Goal: Task Accomplishment & Management: Use online tool/utility

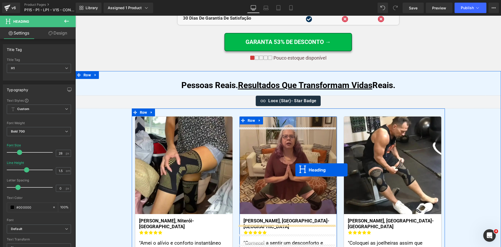
scroll to position [2107, 0]
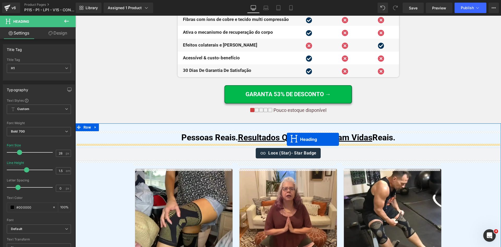
drag, startPoint x: 285, startPoint y: 66, endPoint x: 287, endPoint y: 139, distance: 73.1
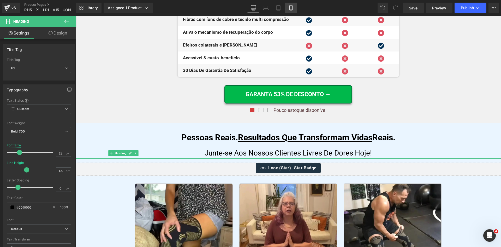
click at [290, 8] on icon at bounding box center [290, 7] width 5 height 5
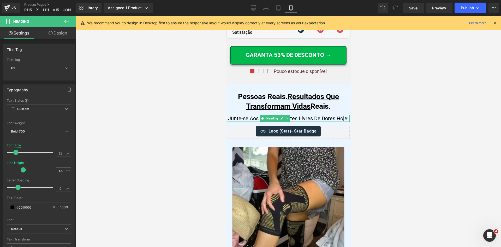
click at [495, 22] on icon at bounding box center [494, 23] width 5 height 5
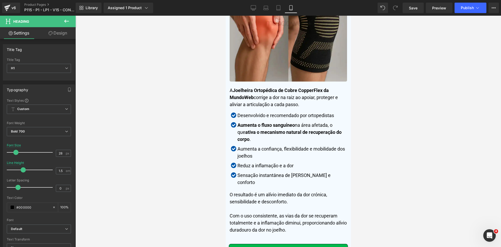
scroll to position [193, 0]
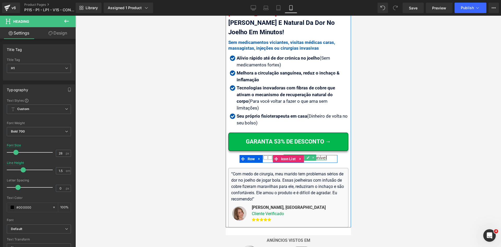
click at [320, 159] on div at bounding box center [299, 159] width 54 height 1
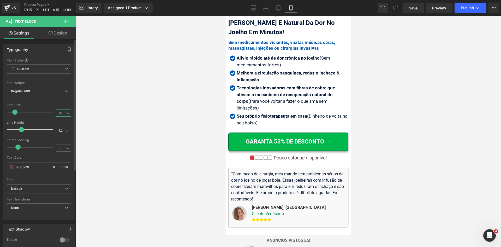
drag, startPoint x: 58, startPoint y: 113, endPoint x: 62, endPoint y: 113, distance: 4.7
click at [62, 113] on input "18" at bounding box center [60, 113] width 9 height 7
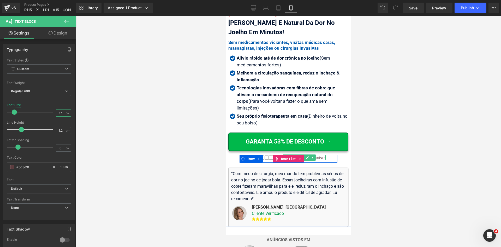
type input "17"
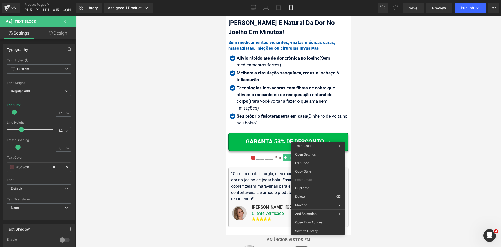
drag, startPoint x: 536, startPoint y: 184, endPoint x: 310, endPoint y: 169, distance: 226.3
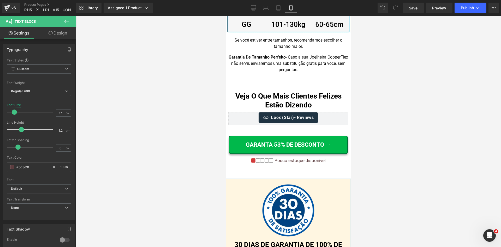
scroll to position [6001, 0]
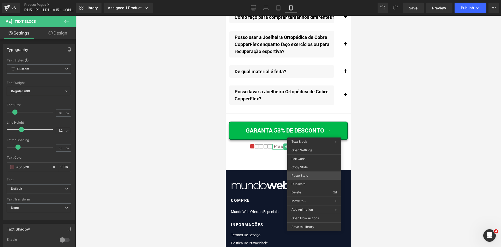
drag, startPoint x: 535, startPoint y: 191, endPoint x: 309, endPoint y: 175, distance: 226.5
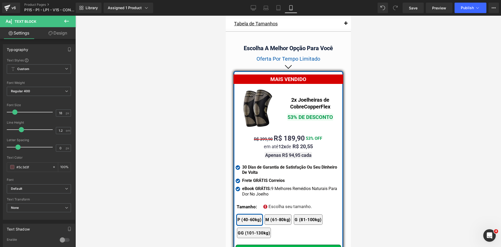
scroll to position [4607, 0]
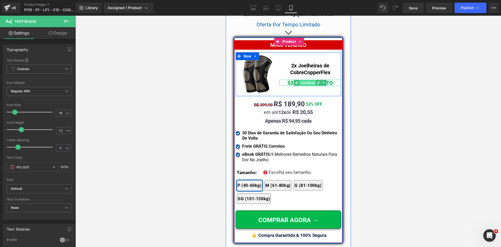
click at [303, 80] on span "Text Block" at bounding box center [307, 83] width 16 height 6
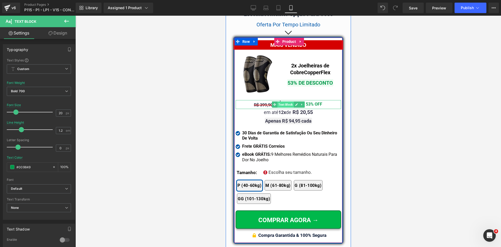
click at [281, 101] on span "Text Block" at bounding box center [285, 104] width 16 height 6
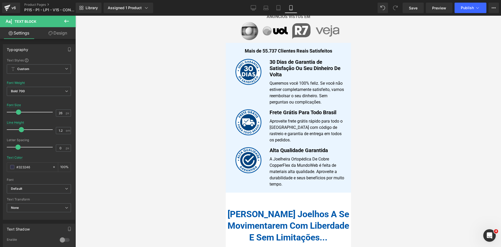
scroll to position [0, 0]
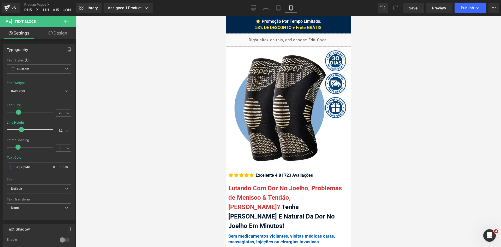
drag, startPoint x: 348, startPoint y: 185, endPoint x: 583, endPoint y: 26, distance: 283.1
click at [308, 26] on span "53% DE DESCONTO + Frete GRÁTIS" at bounding box center [288, 27] width 66 height 5
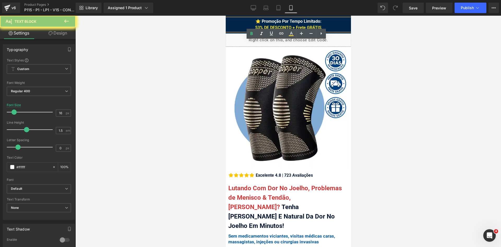
click at [308, 26] on span "53% DE DESCONTO + Frete GRÁTIS" at bounding box center [288, 27] width 66 height 5
click at [307, 22] on span "⭐ Promoção Por Tempo Limitado: 53% DE DESCONTO + Frete GRÁTIS" at bounding box center [288, 24] width 66 height 11
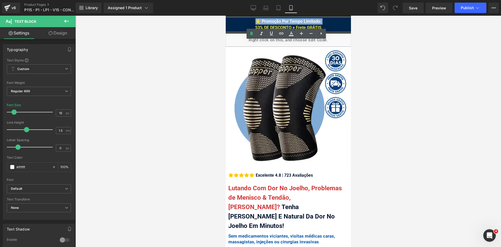
click at [307, 22] on span "⭐ Promoção Por Tempo Limitado: 53% DE DESCONTO + Frete GRÁTIS" at bounding box center [288, 24] width 66 height 11
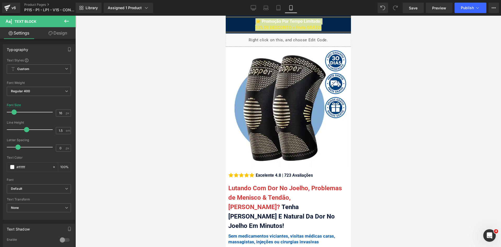
click at [209, 46] on div at bounding box center [288, 131] width 426 height 231
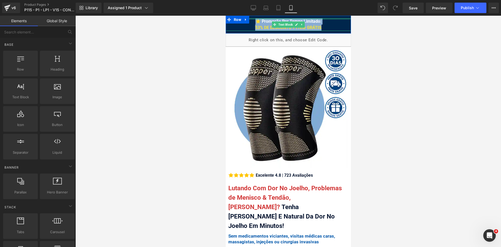
click at [257, 23] on span "⭐ Promoção Por Tempo Limitado: 53% DE DESCONTO + Frete GRÁTIS" at bounding box center [288, 24] width 66 height 11
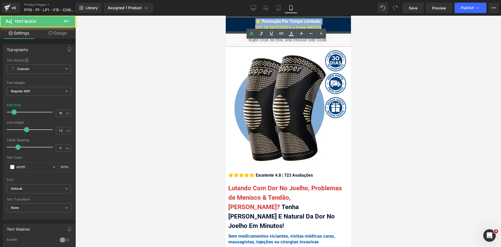
drag, startPoint x: 254, startPoint y: 21, endPoint x: 326, endPoint y: 28, distance: 72.1
click at [326, 28] on div "⭐ Promoção Por Tempo Limitado: 53% DE DESCONTO + Frete GRÁTIS" at bounding box center [287, 24] width 125 height 13
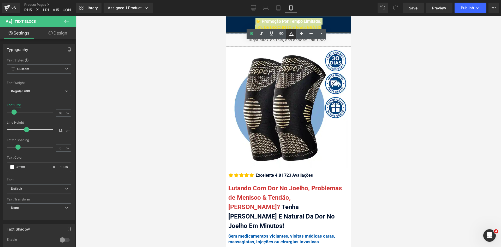
click at [294, 33] on link at bounding box center [291, 34] width 10 height 10
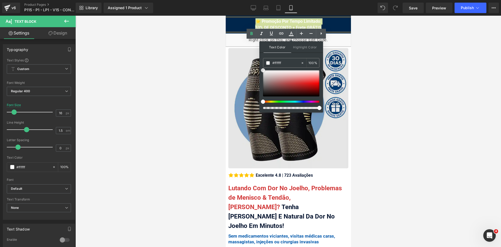
drag, startPoint x: 502, startPoint y: 95, endPoint x: 254, endPoint y: 63, distance: 250.4
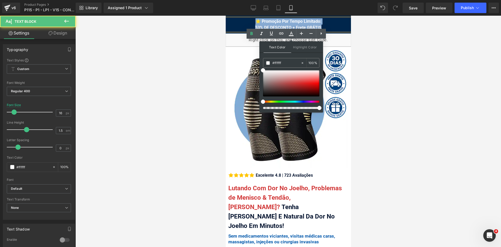
click at [258, 24] on div "⭐ Promoção Por Tempo Limitado: 53% DE DESCONTO + Frete GRÁTIS" at bounding box center [287, 24] width 125 height 13
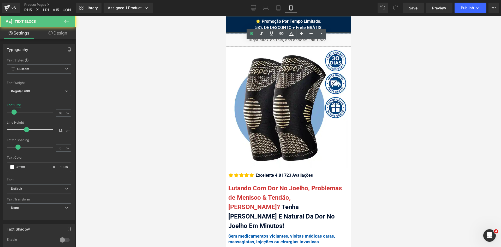
click at [371, 43] on div at bounding box center [288, 131] width 426 height 231
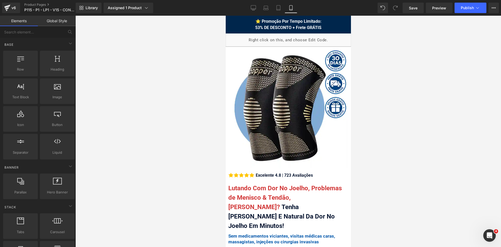
drag, startPoint x: 349, startPoint y: 176, endPoint x: 576, endPoint y: 22, distance: 274.0
click at [307, 24] on div "⭐ Promoção Por Tempo Limitado: 53% DE DESCONTO + Frete GRÁTIS" at bounding box center [287, 24] width 125 height 13
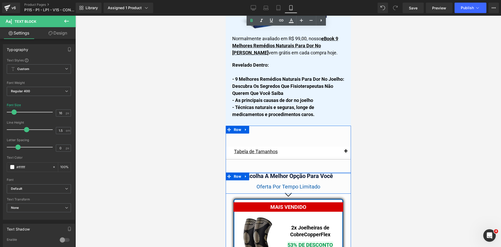
scroll to position [4458, 0]
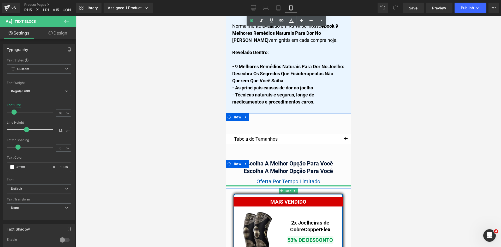
click at [268, 178] on span "Oferta Por Tempo Limitado" at bounding box center [288, 181] width 64 height 6
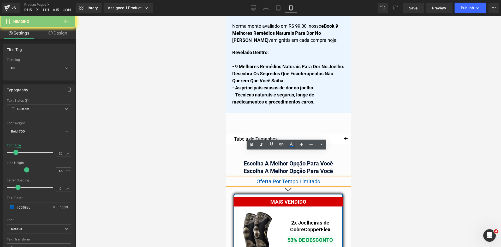
click at [268, 178] on span "Oferta Por Tempo Limitado" at bounding box center [288, 181] width 64 height 6
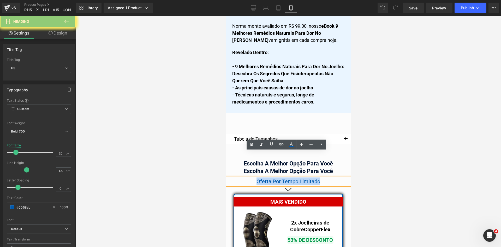
copy span "Oferta Por Tempo Limitado"
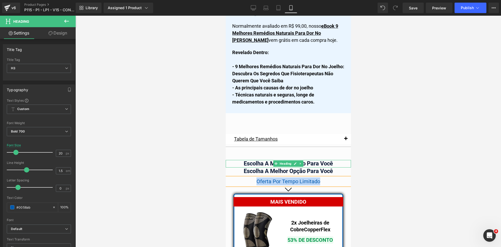
click at [252, 160] on div "Escolha A Melhor Opção Para Você" at bounding box center [287, 164] width 125 height 8
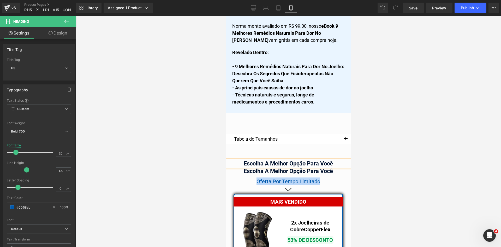
click at [252, 160] on div "Escolha A Melhor Opção Para Você" at bounding box center [287, 164] width 125 height 8
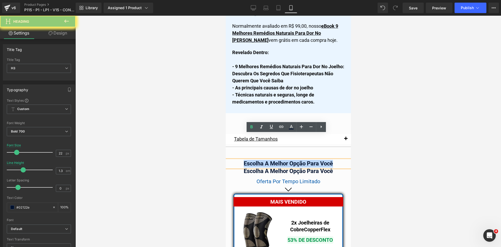
paste div
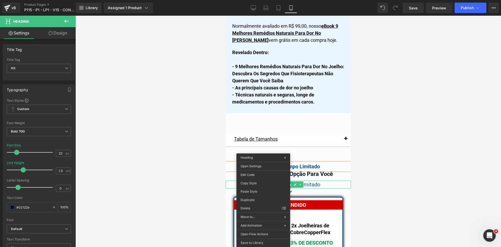
drag, startPoint x: 480, startPoint y: 223, endPoint x: 253, endPoint y: 204, distance: 227.8
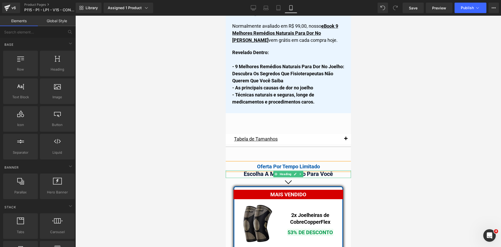
click at [257, 170] on div "Escolha A Melhor Opção Para Você" at bounding box center [287, 174] width 125 height 8
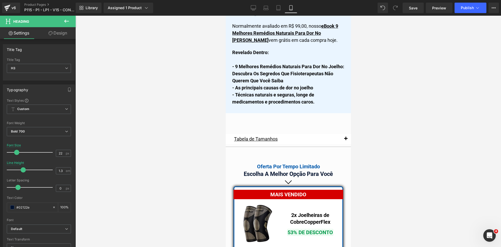
click at [54, 33] on link "Design" at bounding box center [58, 33] width 38 height 12
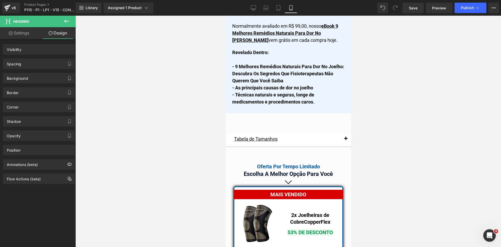
click at [16, 61] on div "Spacing" at bounding box center [14, 62] width 14 height 7
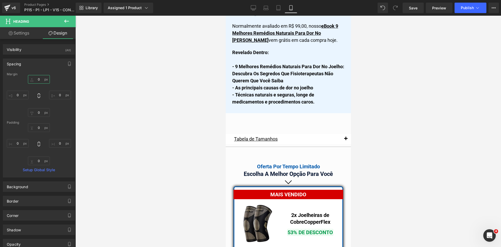
click at [38, 81] on input "text" at bounding box center [39, 79] width 22 height 9
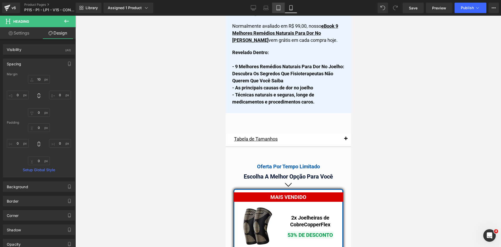
click at [280, 5] on icon at bounding box center [279, 7] width 4 height 5
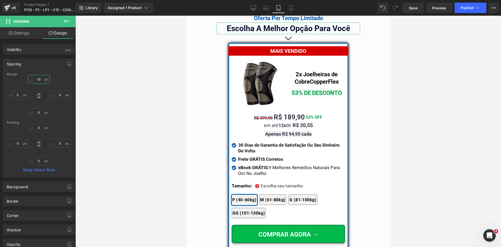
click at [41, 78] on input "10" at bounding box center [39, 79] width 22 height 9
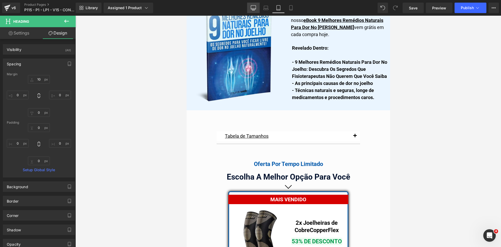
click at [268, 7] on icon at bounding box center [265, 7] width 5 height 5
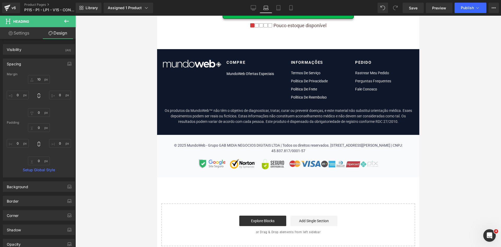
scroll to position [3098, 0]
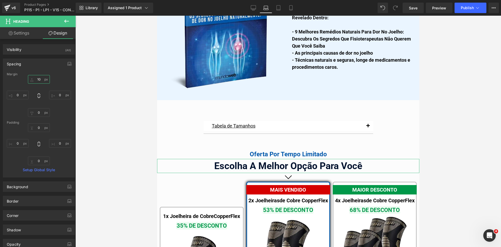
click at [37, 76] on input "10" at bounding box center [39, 79] width 22 height 9
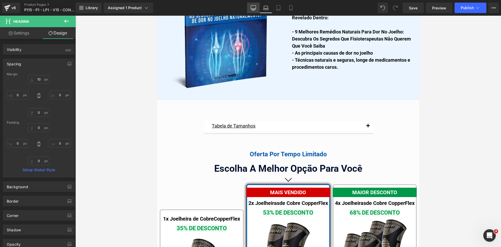
click at [257, 8] on link "Desktop" at bounding box center [253, 8] width 13 height 10
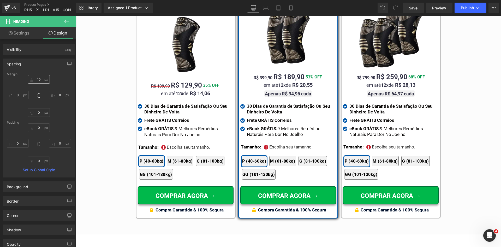
scroll to position [2886, 0]
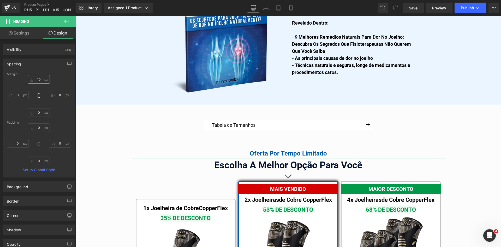
click at [40, 80] on input "10" at bounding box center [39, 79] width 22 height 9
type input "10"
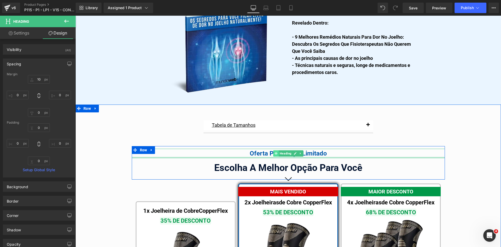
click at [275, 152] on icon at bounding box center [276, 153] width 3 height 3
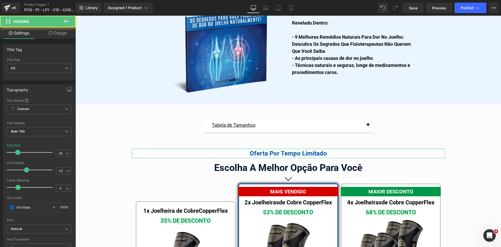
click at [59, 38] on link "Design" at bounding box center [58, 33] width 38 height 12
click at [0, 0] on div "Spacing" at bounding box center [0, 0] width 0 height 0
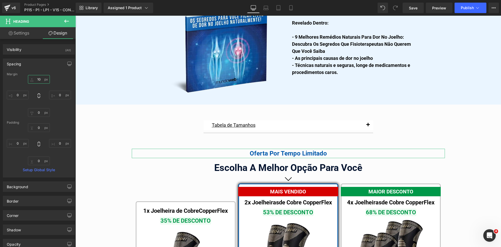
click at [34, 79] on input "text" at bounding box center [39, 79] width 22 height 9
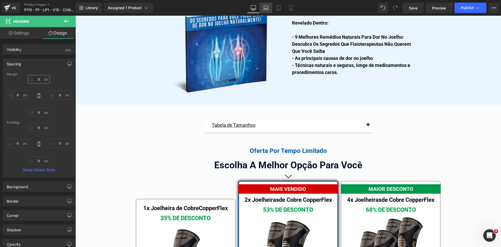
type input "0"
click at [261, 9] on link "Laptop" at bounding box center [266, 8] width 13 height 10
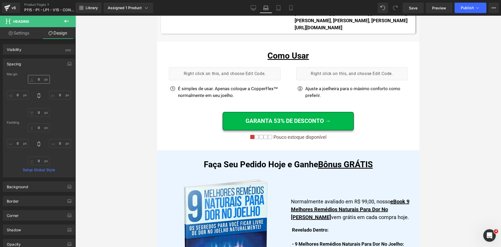
scroll to position [3095, 0]
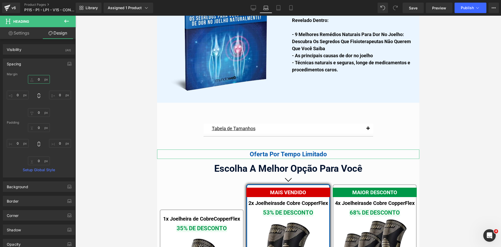
click at [37, 79] on input "0" at bounding box center [39, 79] width 22 height 9
click at [283, 9] on link "Tablet" at bounding box center [278, 8] width 13 height 10
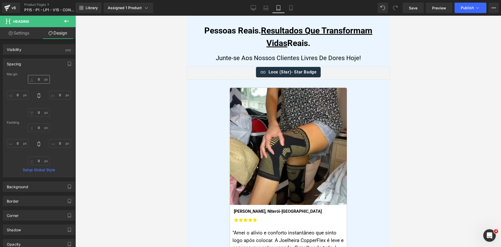
scroll to position [4308, 0]
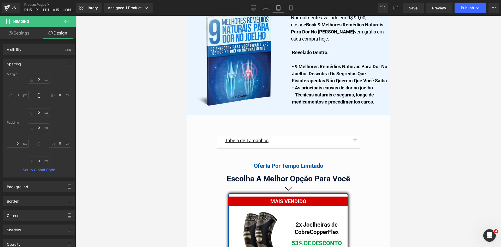
click at [294, 8] on icon at bounding box center [290, 7] width 5 height 5
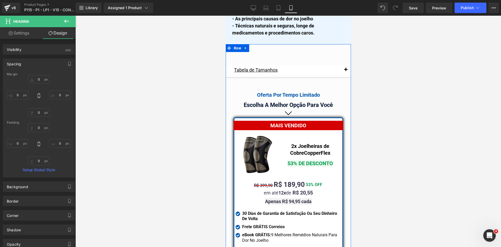
scroll to position [4530, 0]
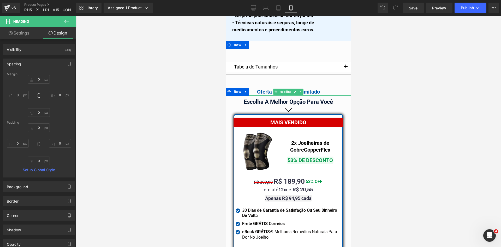
click at [254, 88] on div "Oferta Por Tempo Limitado" at bounding box center [287, 92] width 125 height 8
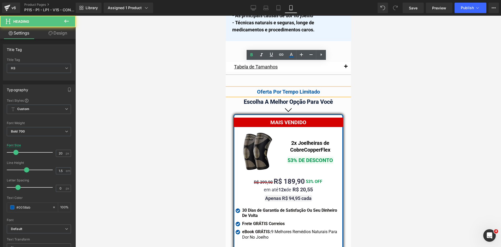
click at [260, 88] on div "Oferta Por Tempo Limitado" at bounding box center [287, 92] width 125 height 8
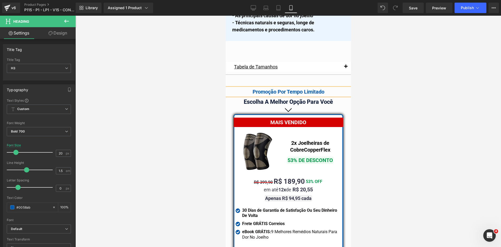
click at [60, 34] on link "Design" at bounding box center [58, 33] width 38 height 12
click at [0, 0] on div "Spacing" at bounding box center [0, 0] width 0 height 0
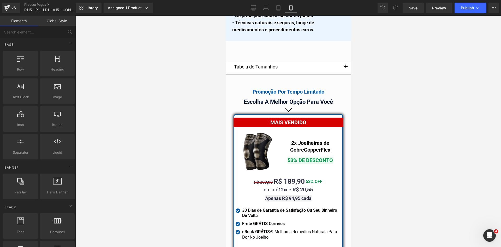
click at [149, 90] on div at bounding box center [288, 131] width 426 height 231
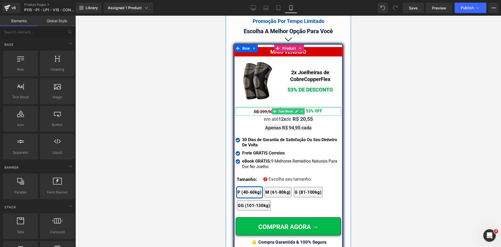
scroll to position [4608, 0]
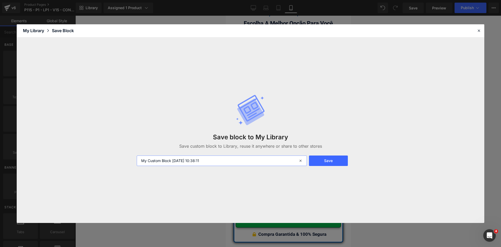
click at [142, 159] on input "My Custom Block [DATE] 10:38:11" at bounding box center [222, 160] width 170 height 10
type input "tamanho escolha v3 mobile - My Custom Block [DATE] 10:38:11"
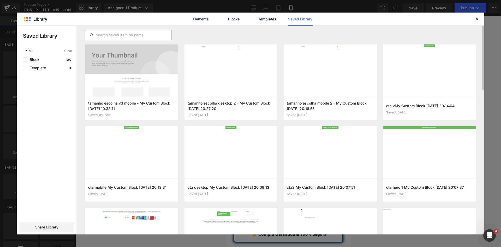
drag, startPoint x: 139, startPoint y: 31, endPoint x: 146, endPoint y: 33, distance: 6.7
click at [139, 31] on div at bounding box center [128, 35] width 86 height 10
click at [146, 33] on input "text" at bounding box center [128, 35] width 86 height 6
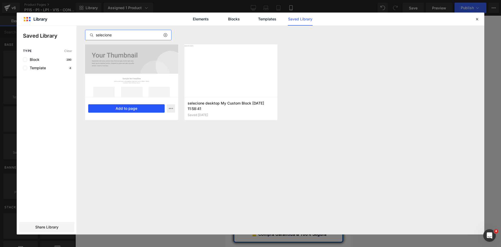
type input "selecione"
click at [138, 111] on button "Add to page" at bounding box center [126, 108] width 76 height 8
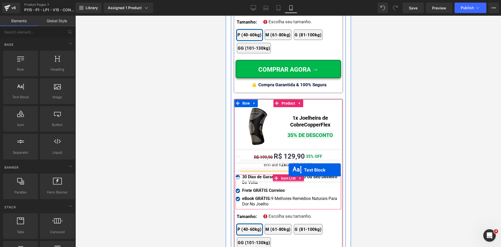
scroll to position [4957, 0]
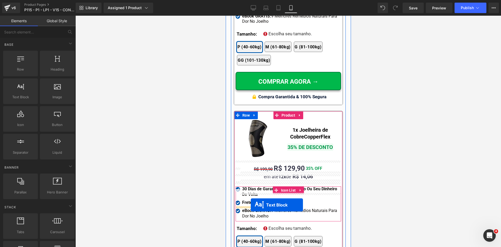
drag, startPoint x: 262, startPoint y: 26, endPoint x: 251, endPoint y: 205, distance: 178.9
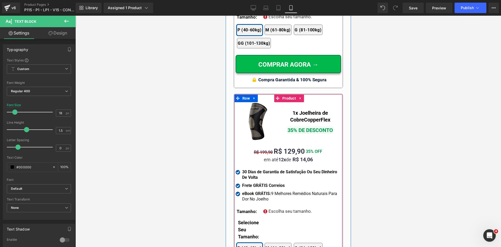
scroll to position [4983, 0]
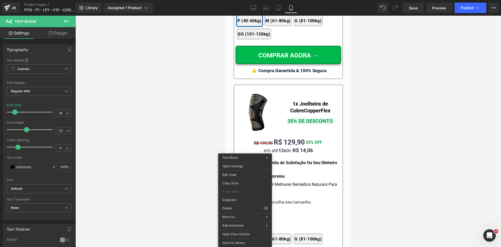
click at [365, 191] on div at bounding box center [288, 131] width 426 height 231
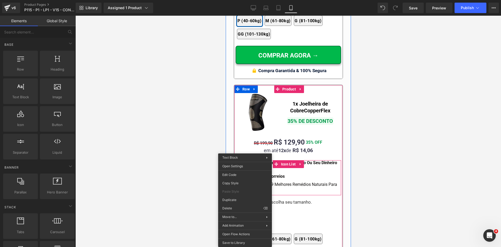
click at [316, 167] on ul "Icon 30 Dias de Garantia de Satisfação Ou Seu Dinheiro De Volta Text Block Icon…" at bounding box center [287, 177] width 105 height 35
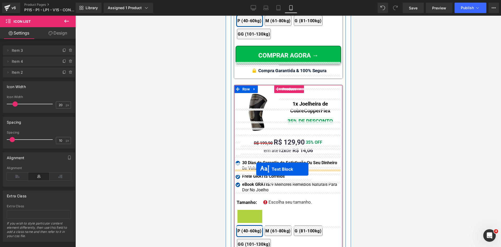
drag, startPoint x: 245, startPoint y: 194, endPoint x: 256, endPoint y: 169, distance: 27.6
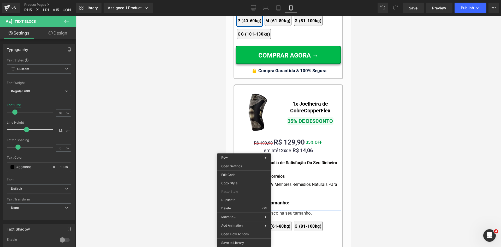
drag, startPoint x: 458, startPoint y: 223, endPoint x: 232, endPoint y: 207, distance: 226.6
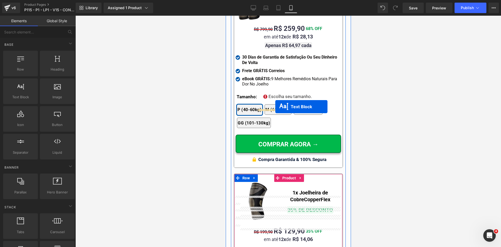
scroll to position [4870, 0]
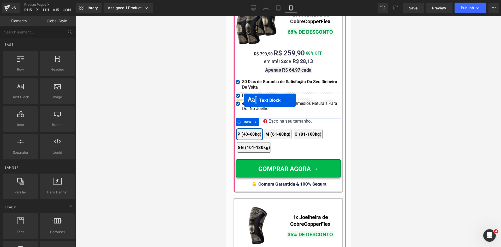
drag, startPoint x: 276, startPoint y: 107, endPoint x: 243, endPoint y: 100, distance: 32.8
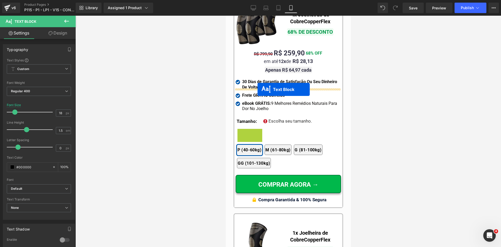
drag, startPoint x: 249, startPoint y: 113, endPoint x: 257, endPoint y: 89, distance: 25.5
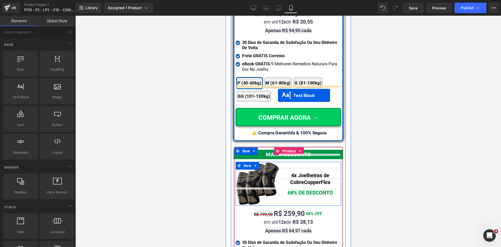
scroll to position [4690, 0]
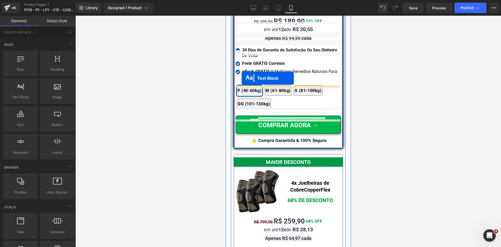
drag, startPoint x: 278, startPoint y: 106, endPoint x: 241, endPoint y: 78, distance: 46.7
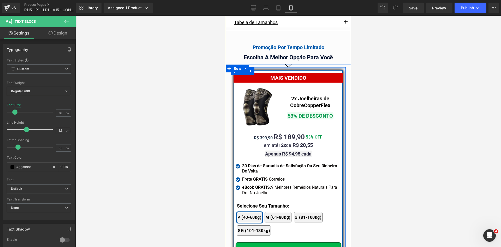
scroll to position [4584, 0]
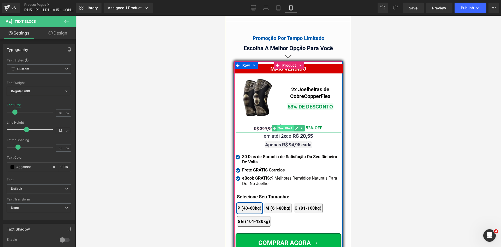
click at [280, 125] on span "Text Block" at bounding box center [285, 128] width 16 height 6
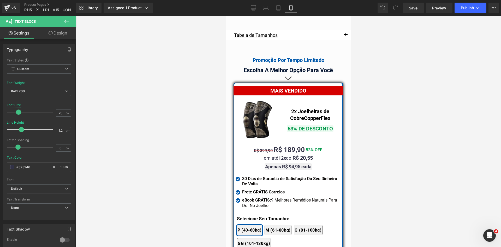
scroll to position [4531, 0]
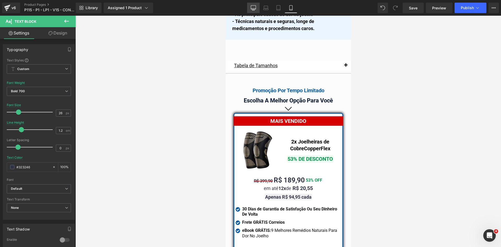
click at [251, 4] on link "Desktop" at bounding box center [253, 8] width 13 height 10
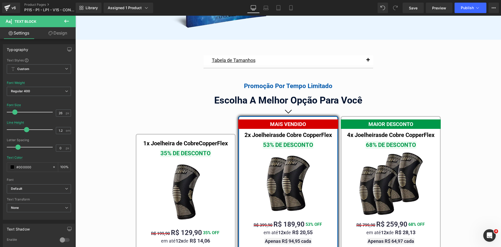
scroll to position [3055, 0]
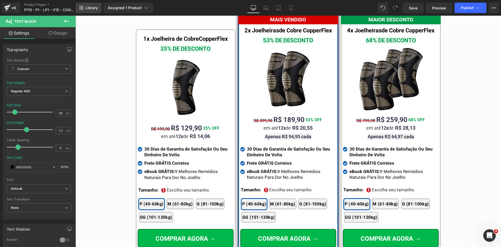
click at [90, 8] on span "Library" at bounding box center [92, 7] width 12 height 5
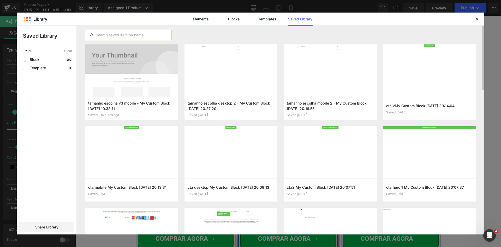
click at [136, 34] on input "text" at bounding box center [128, 35] width 86 height 6
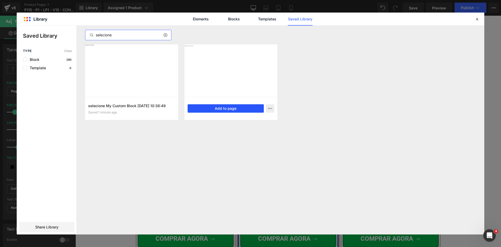
type input "selecione"
click at [207, 108] on button "Add to page" at bounding box center [226, 108] width 76 height 8
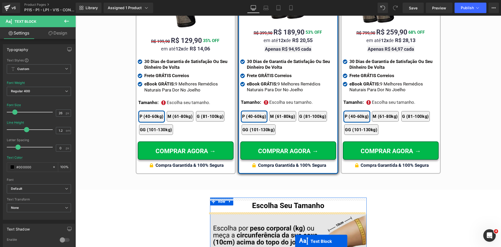
scroll to position [3136, 0]
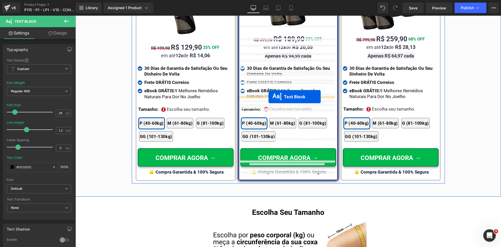
drag, startPoint x: 278, startPoint y: 161, endPoint x: 269, endPoint y: 97, distance: 65.4
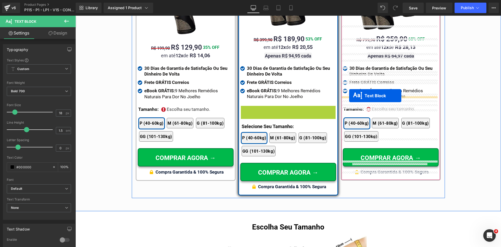
drag, startPoint x: 278, startPoint y: 102, endPoint x: 349, endPoint y: 96, distance: 71.0
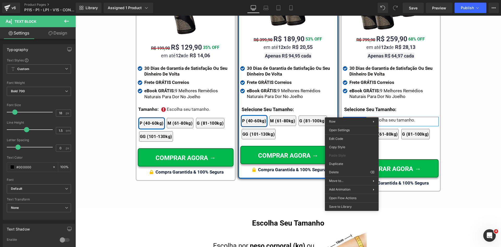
drag, startPoint x: 412, startPoint y: 186, endPoint x: 348, endPoint y: 127, distance: 87.2
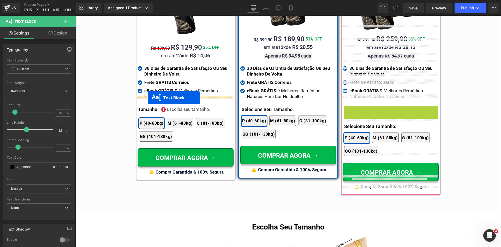
drag, startPoint x: 383, startPoint y: 103, endPoint x: 148, endPoint y: 98, distance: 235.2
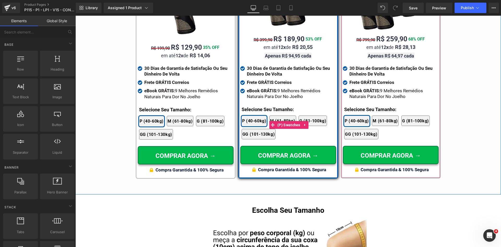
scroll to position [3057, 0]
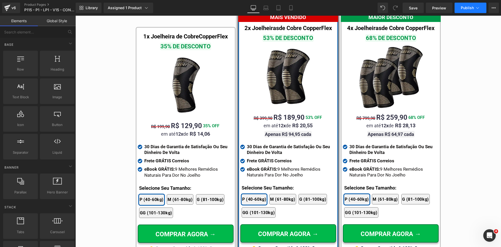
click at [474, 8] on button "Publish" at bounding box center [471, 8] width 32 height 10
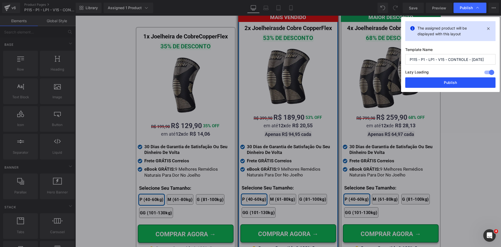
click at [449, 82] on button "Publish" at bounding box center [450, 82] width 90 height 10
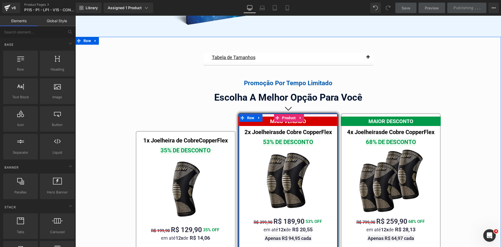
scroll to position [2953, 0]
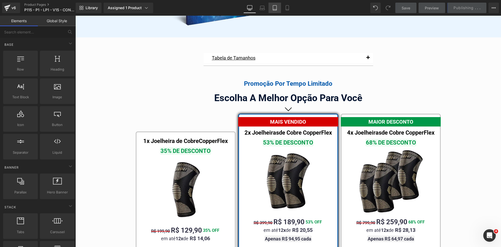
click at [273, 10] on icon at bounding box center [275, 7] width 4 height 5
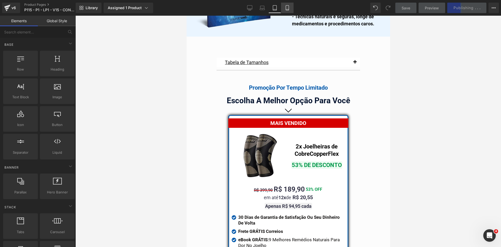
scroll to position [4386, 0]
click at [288, 8] on icon at bounding box center [287, 7] width 5 height 5
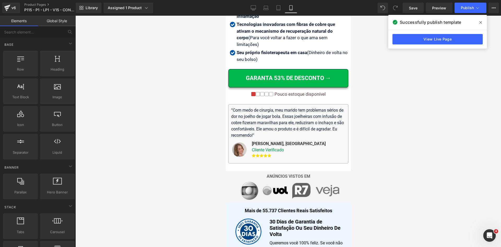
scroll to position [0, 0]
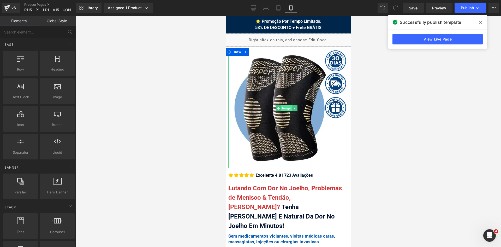
click at [288, 106] on span "Image" at bounding box center [286, 108] width 11 height 6
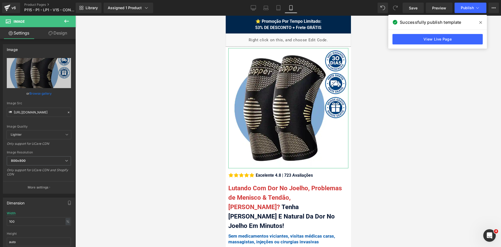
click at [63, 30] on link "Design" at bounding box center [58, 33] width 38 height 12
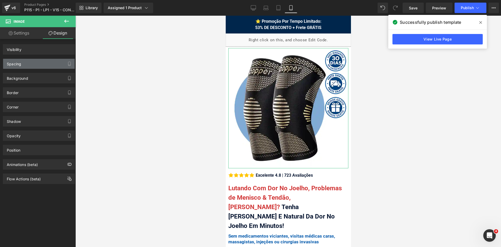
click at [23, 64] on div "Spacing" at bounding box center [39, 64] width 72 height 10
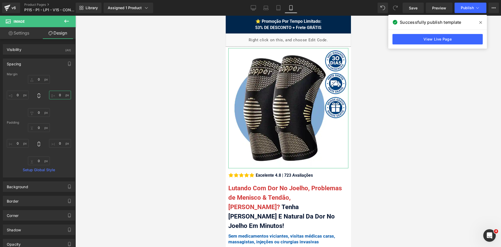
click at [56, 96] on input "text" at bounding box center [60, 95] width 22 height 9
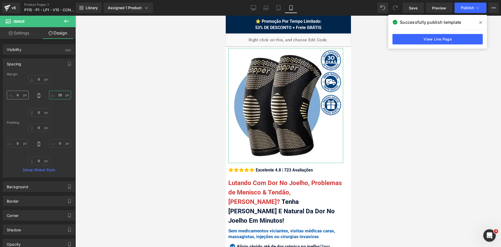
type input "20"
click at [20, 94] on input "text" at bounding box center [18, 95] width 22 height 9
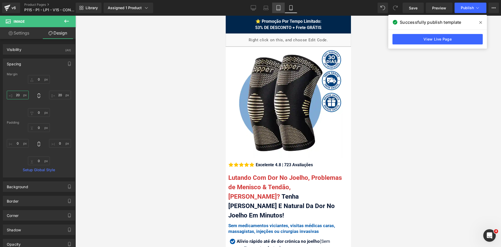
type input "20"
click at [280, 9] on icon at bounding box center [279, 7] width 4 height 5
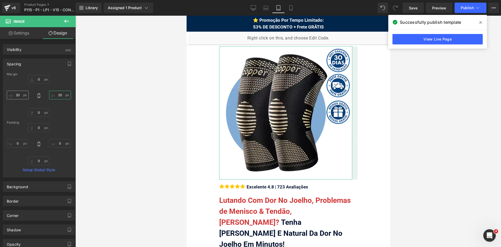
type input "20"
click at [22, 95] on input "20" at bounding box center [18, 95] width 22 height 9
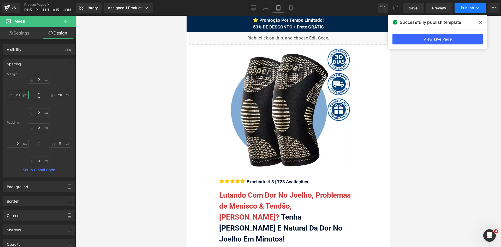
type input "20"
click at [468, 8] on span "Publish" at bounding box center [467, 8] width 13 height 4
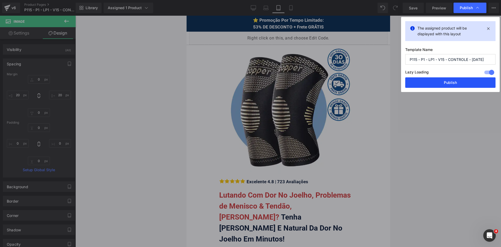
click at [447, 84] on button "Publish" at bounding box center [450, 82] width 90 height 10
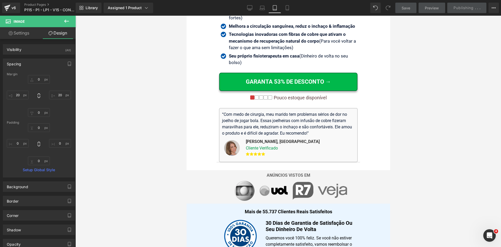
scroll to position [261, 0]
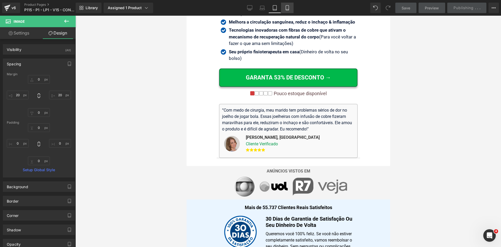
click at [285, 11] on link "Mobile" at bounding box center [287, 8] width 13 height 10
click at [287, 10] on icon at bounding box center [287, 7] width 5 height 5
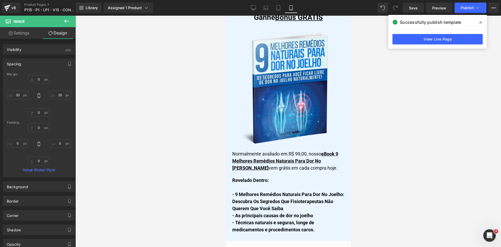
scroll to position [4335, 0]
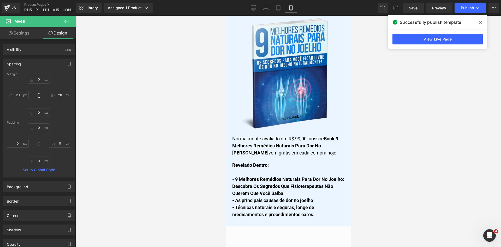
drag, startPoint x: 349, startPoint y: 27, endPoint x: 578, endPoint y: 181, distance: 276.1
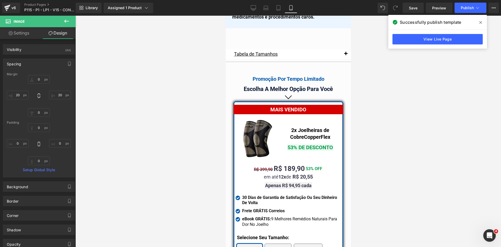
scroll to position [4596, 0]
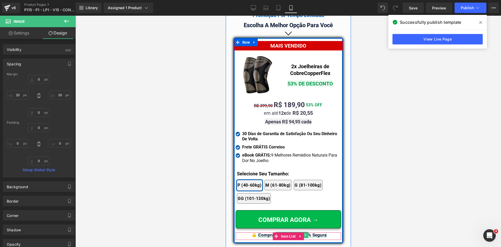
click at [319, 232] on div "Compra Garantida & 100% Segura" at bounding box center [292, 234] width 68 height 5
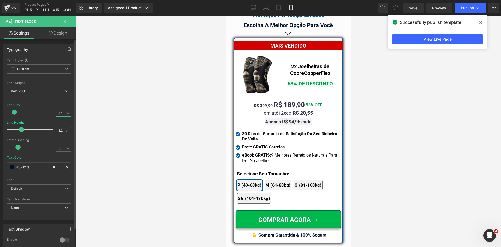
click at [59, 114] on input "17" at bounding box center [60, 113] width 9 height 7
drag, startPoint x: 34, startPoint y: 168, endPoint x: 0, endPoint y: 166, distance: 34.2
click at [0, 166] on div "Typography Text Styles Custom Custom Setup Global Style Custom Setup Global Sty…" at bounding box center [39, 129] width 78 height 179
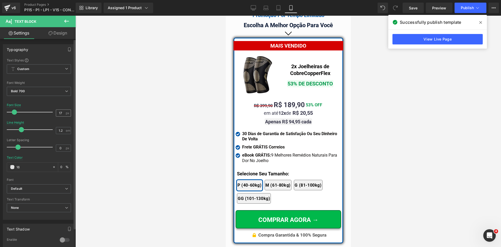
type input "16"
click at [58, 113] on input "17" at bounding box center [60, 113] width 9 height 7
paste input "335"
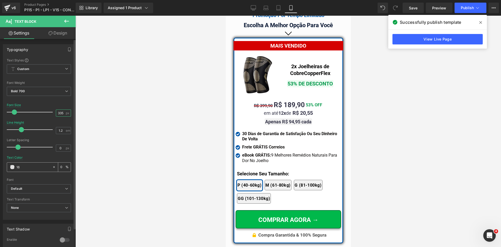
type input "335"
click at [32, 168] on input "16" at bounding box center [32, 167] width 33 height 6
paste input "#3f3d5c"
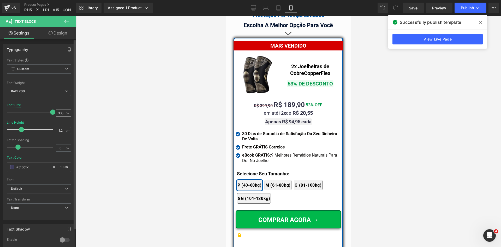
type input "#3f3d5c"
click at [56, 113] on input "335" at bounding box center [60, 113] width 9 height 7
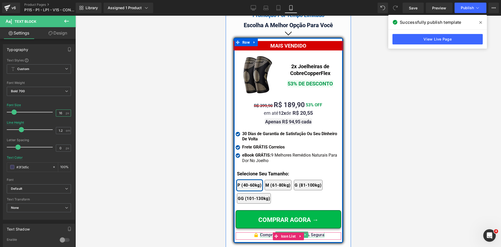
type input "16"
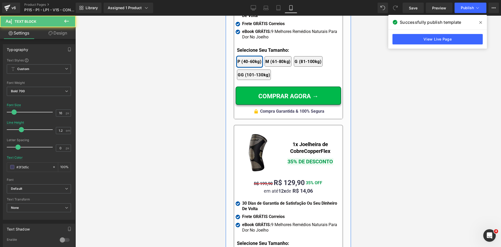
scroll to position [4988, 0]
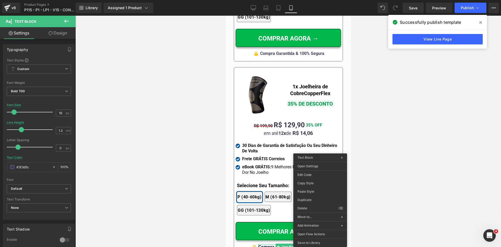
drag, startPoint x: 539, startPoint y: 207, endPoint x: 284, endPoint y: 23, distance: 313.6
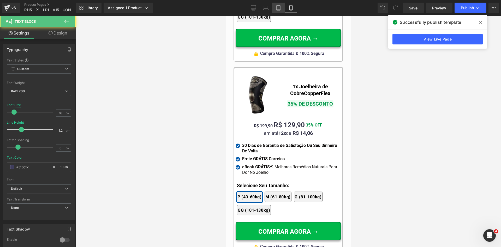
click at [279, 6] on icon at bounding box center [278, 7] width 5 height 5
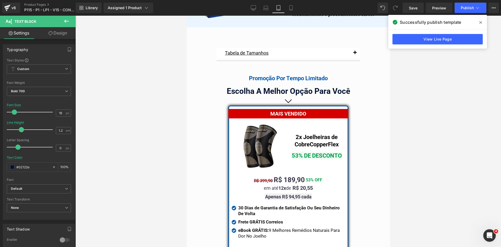
scroll to position [4384, 0]
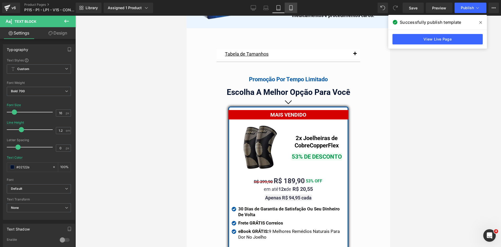
click at [288, 11] on link "Mobile" at bounding box center [291, 8] width 13 height 10
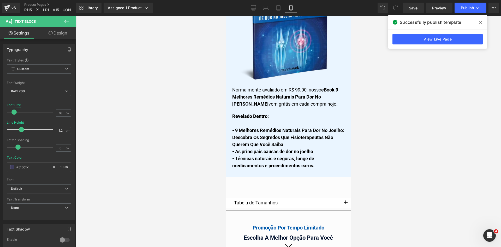
scroll to position [4491, 0]
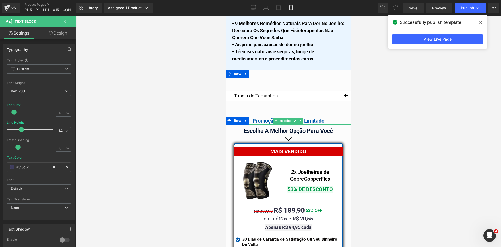
click at [258, 117] on div "Promoção Por Tempo Limitado" at bounding box center [287, 121] width 125 height 8
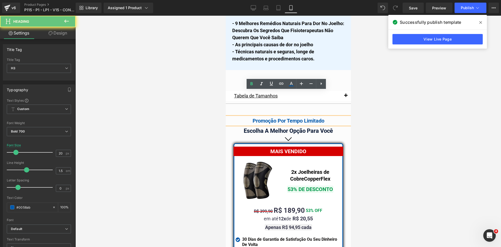
click at [258, 117] on div "Promoção Por Tempo Limitado" at bounding box center [287, 121] width 125 height 8
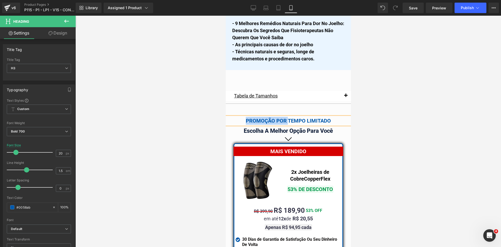
drag, startPoint x: 285, startPoint y: 94, endPoint x: 244, endPoint y: 94, distance: 41.2
click at [244, 117] on div "PROMOÇÃO POR TEMPO LIMITADO" at bounding box center [287, 121] width 125 height 8
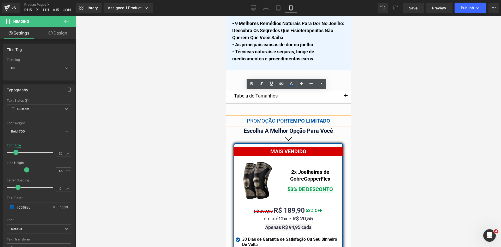
click at [247, 117] on span "PROMOÇÃO POR" at bounding box center [267, 120] width 40 height 6
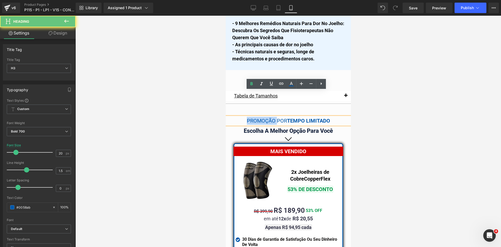
click at [247, 117] on span "PROMOÇÃO POR" at bounding box center [267, 120] width 40 height 6
click at [202, 94] on div at bounding box center [288, 131] width 426 height 231
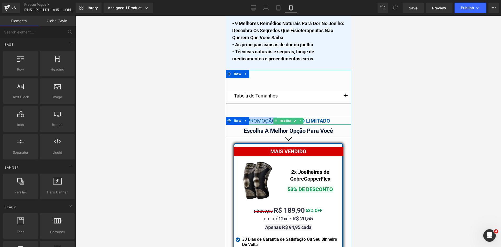
click at [315, 117] on div "PROMOÇÃO POR TEMPO LIMITADO" at bounding box center [287, 121] width 125 height 8
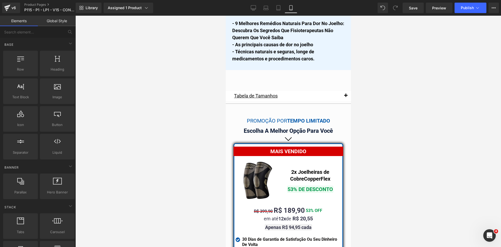
click at [215, 108] on div at bounding box center [288, 131] width 426 height 231
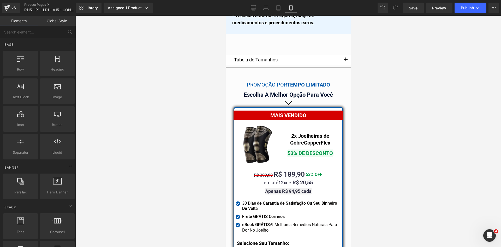
scroll to position [4595, 0]
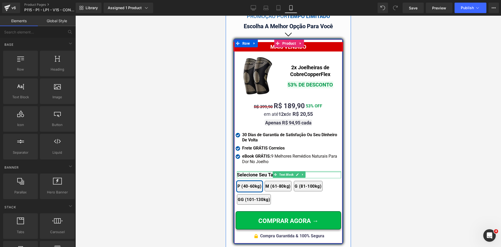
click at [244, 171] on div at bounding box center [289, 171] width 104 height 1
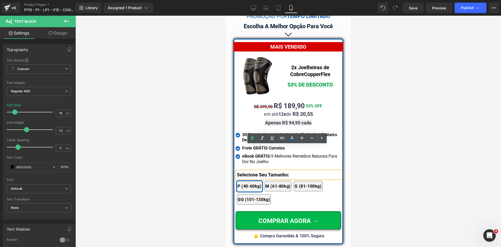
click at [244, 172] on b "Selecione Seu Tamanho:" at bounding box center [263, 174] width 52 height 5
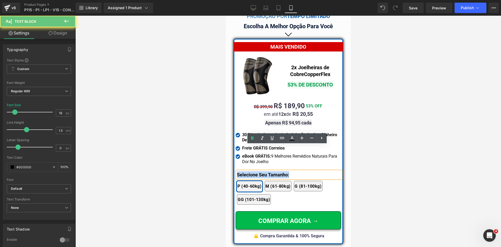
click at [244, 172] on b "Selecione Seu Tamanho:" at bounding box center [263, 174] width 52 height 5
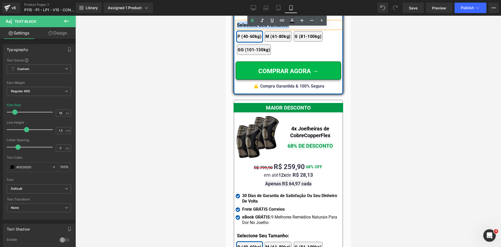
scroll to position [4752, 0]
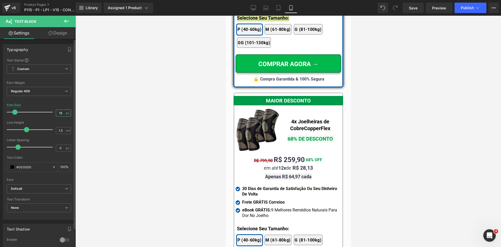
drag, startPoint x: 59, startPoint y: 113, endPoint x: 53, endPoint y: 111, distance: 6.0
click at [53, 112] on div "Font Size 18 px" at bounding box center [39, 111] width 64 height 17
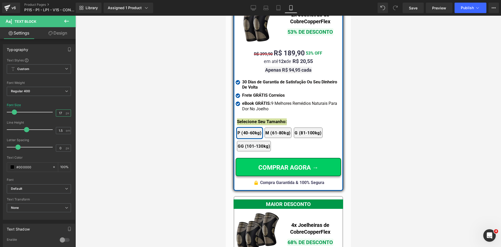
scroll to position [4647, 0]
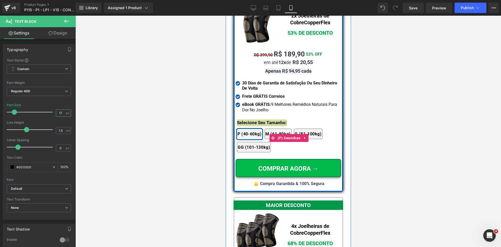
type input "17"
click at [241, 121] on div "2x Joelheiras 4x Joelheiras 1x Joelheira 3x Joelheiras P (40-60kg) M (61-80kg) …" at bounding box center [289, 138] width 104 height 34
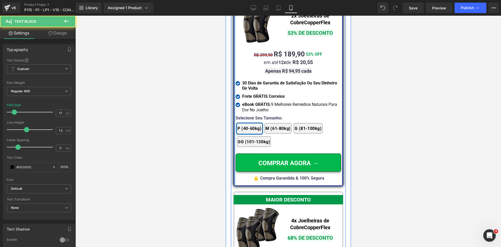
drag, startPoint x: 459, startPoint y: 151, endPoint x: 242, endPoint y: 107, distance: 221.6
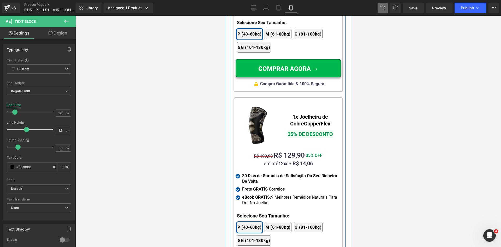
scroll to position [4986, 0]
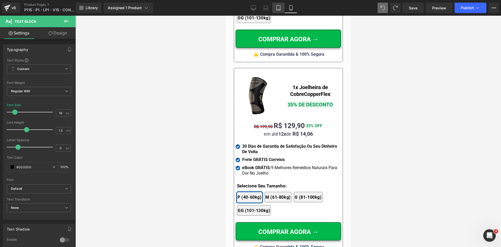
click at [279, 7] on icon at bounding box center [278, 7] width 5 height 5
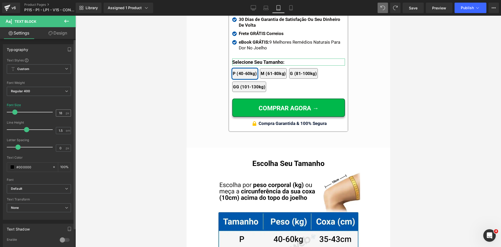
scroll to position [4871, 0]
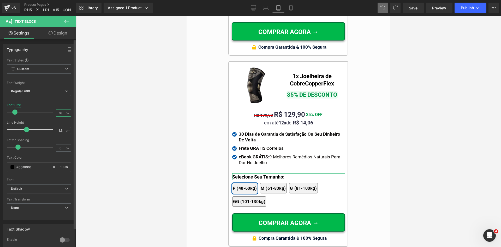
drag, startPoint x: 58, startPoint y: 114, endPoint x: 70, endPoint y: 114, distance: 12.0
click at [70, 114] on div "Text Styles Custom Custom Setup Global Style Custom Setup Global Style Thin 100…" at bounding box center [39, 138] width 72 height 161
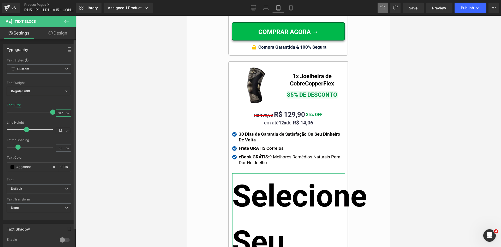
click at [62, 112] on input "117" at bounding box center [60, 113] width 9 height 7
type input "17"
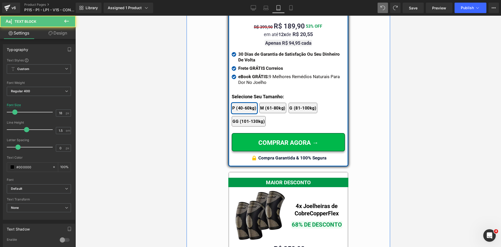
scroll to position [4480, 0]
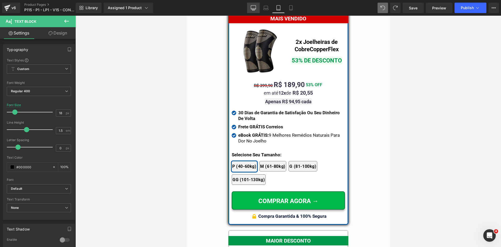
click at [249, 9] on link "Desktop" at bounding box center [253, 8] width 13 height 10
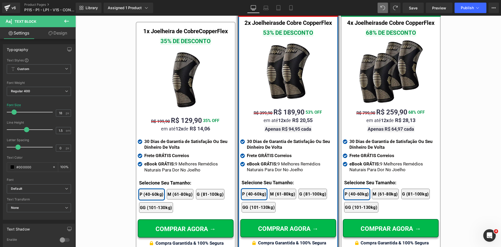
scroll to position [3088, 0]
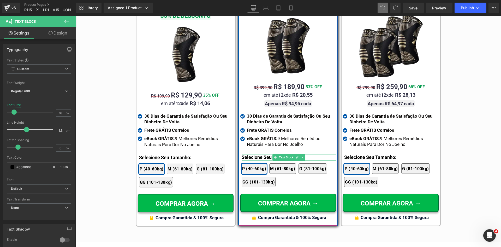
click at [245, 153] on div at bounding box center [289, 153] width 94 height 1
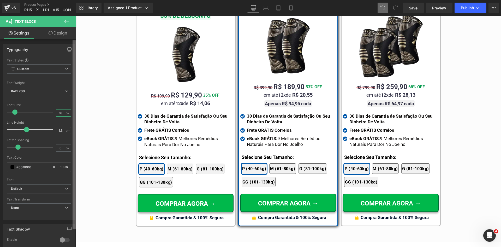
drag, startPoint x: 57, startPoint y: 113, endPoint x: 74, endPoint y: 113, distance: 17.2
click at [74, 113] on div "Typography Text Styles Custom Custom Setup Global Style Custom Setup Global Sty…" at bounding box center [38, 144] width 76 height 210
type input "17"
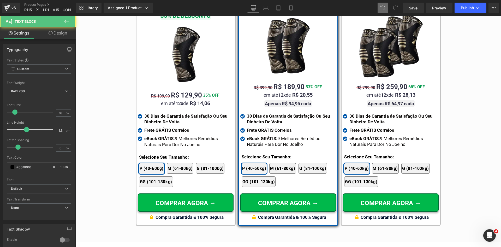
drag, startPoint x: 210, startPoint y: 205, endPoint x: 154, endPoint y: 170, distance: 66.1
click at [269, 7] on link "Laptop" at bounding box center [266, 8] width 13 height 10
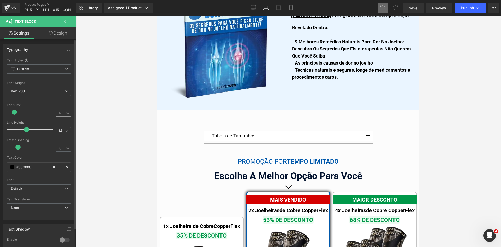
scroll to position [3301, 0]
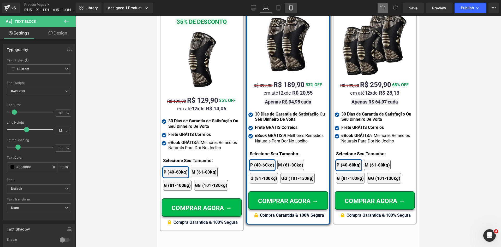
drag, startPoint x: 291, startPoint y: 7, endPoint x: 81, endPoint y: 11, distance: 210.6
click at [291, 7] on icon at bounding box center [290, 7] width 5 height 5
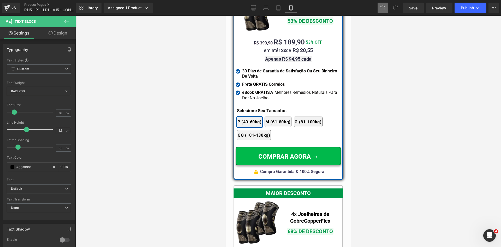
scroll to position [4689, 0]
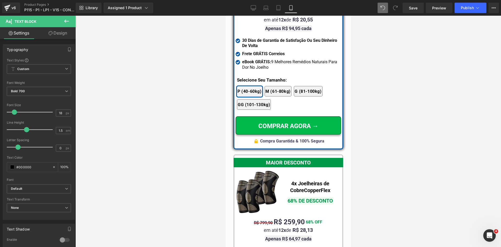
drag, startPoint x: 349, startPoint y: 25, endPoint x: 581, endPoint y: 201, distance: 291.0
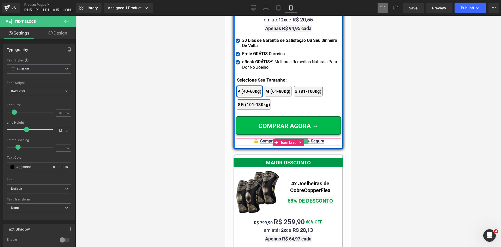
click at [313, 138] on div "Compra Garantida & 100% Segura" at bounding box center [292, 140] width 64 height 5
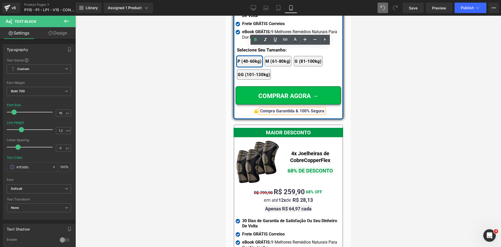
scroll to position [4715, 0]
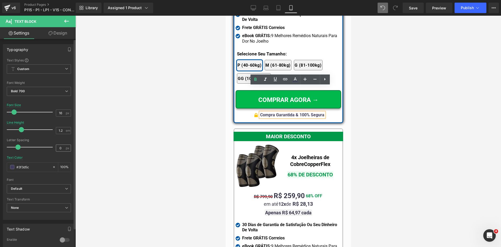
drag, startPoint x: 278, startPoint y: 7, endPoint x: 56, endPoint y: 149, distance: 263.6
click at [278, 7] on icon at bounding box center [278, 7] width 5 height 5
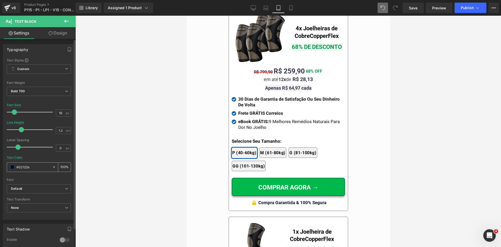
scroll to position [4586, 0]
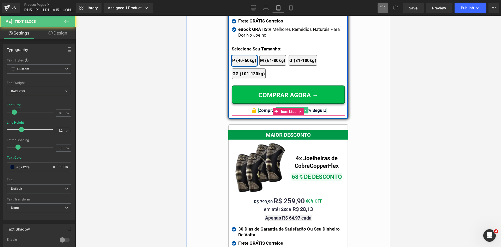
click at [316, 108] on div "Compra Garantida & 100% Segura" at bounding box center [292, 110] width 68 height 5
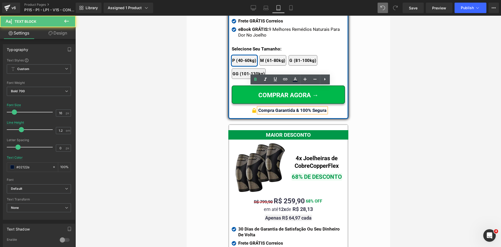
click at [316, 108] on div "Compra Garantida & 100% Segura" at bounding box center [292, 110] width 68 height 5
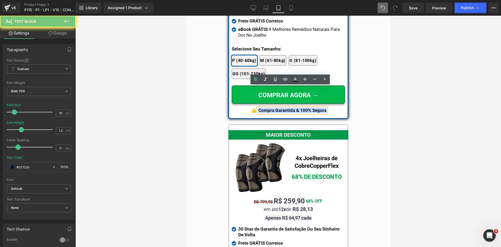
click at [316, 108] on div "Compra Garantida & 100% Segura" at bounding box center [292, 110] width 68 height 5
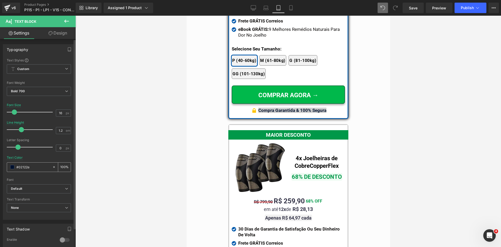
click at [40, 166] on input "#02122e" at bounding box center [32, 167] width 33 height 6
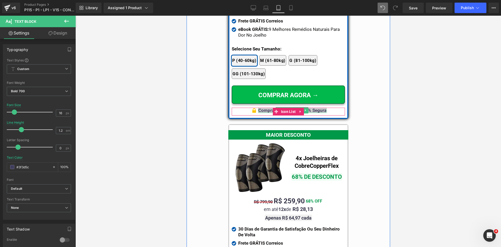
type input "#3f3d5c"
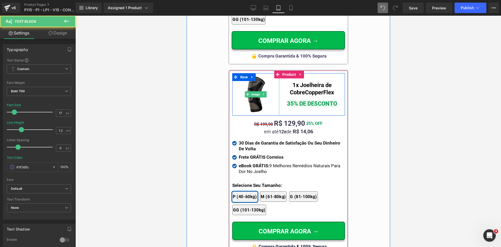
scroll to position [4951, 0]
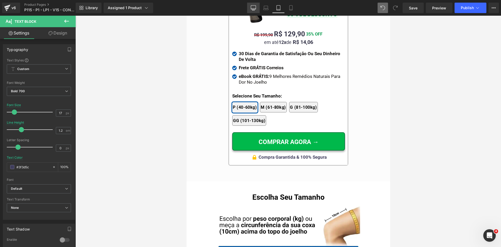
click at [250, 9] on link "Desktop" at bounding box center [253, 8] width 13 height 10
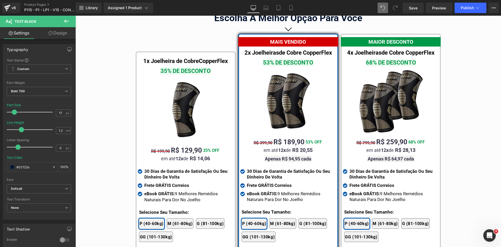
scroll to position [3092, 0]
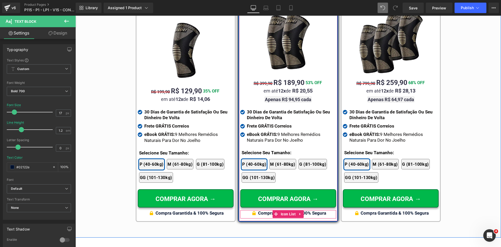
click at [75, 16] on div at bounding box center [75, 16] width 0 height 0
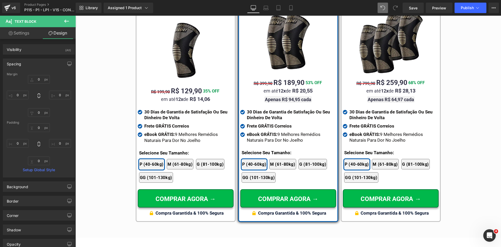
click at [21, 33] on link "Settings" at bounding box center [19, 33] width 38 height 12
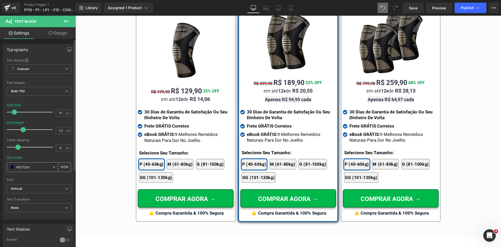
click at [37, 167] on input "#02122e" at bounding box center [32, 167] width 33 height 6
paste input "#3f3d5c"
paste input "text"
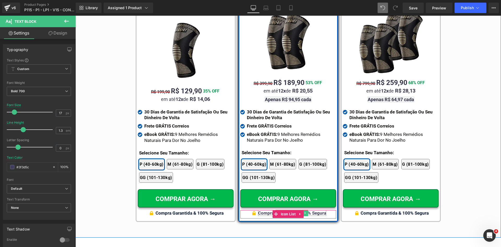
type input "#3f3d5c"
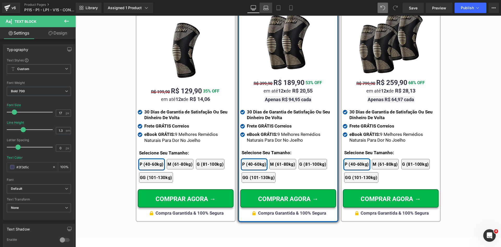
click at [264, 9] on icon at bounding box center [266, 9] width 5 height 2
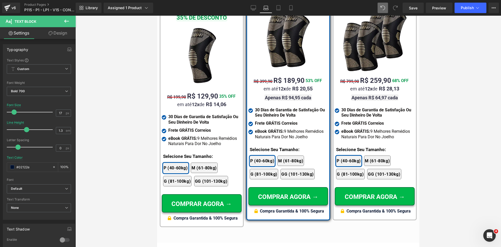
scroll to position [3307, 0]
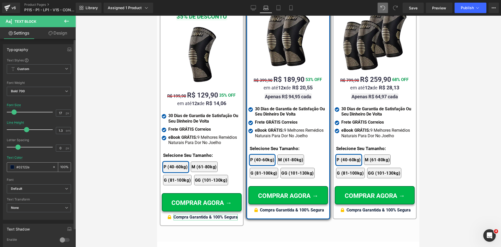
click at [33, 169] on input "#3f3d5c" at bounding box center [32, 167] width 33 height 6
paste input "3f3d5c"
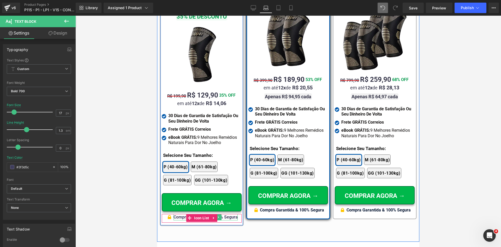
type input "#3f3d5c"
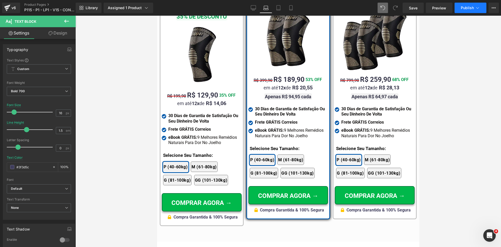
click at [464, 9] on span "Publish" at bounding box center [467, 8] width 13 height 4
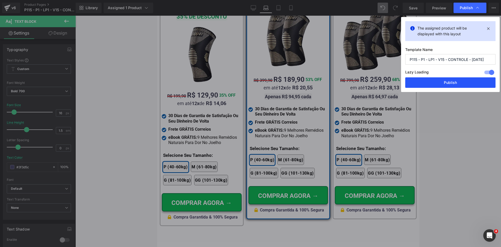
click at [464, 83] on button "Publish" at bounding box center [450, 82] width 90 height 10
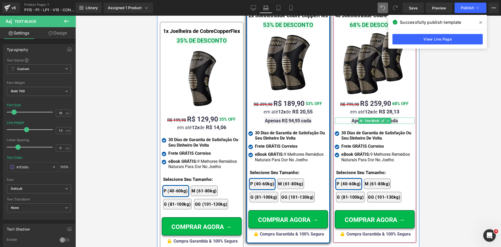
scroll to position [3281, 0]
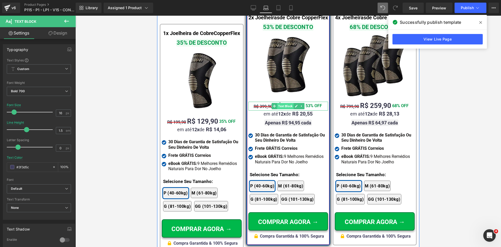
click at [286, 103] on span "Text Block" at bounding box center [285, 106] width 16 height 6
click at [257, 104] on span "R$ 399,90" at bounding box center [263, 106] width 19 height 5
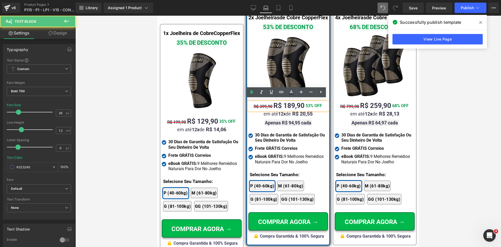
click at [292, 104] on div "R$ 399,90 R$ 189,90 53% OFF" at bounding box center [288, 106] width 80 height 9
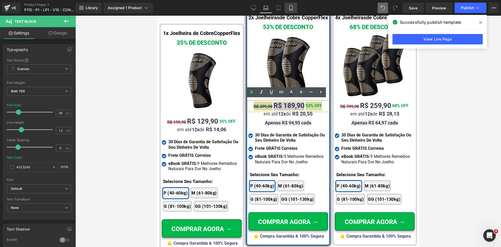
click at [291, 8] on icon at bounding box center [290, 7] width 5 height 5
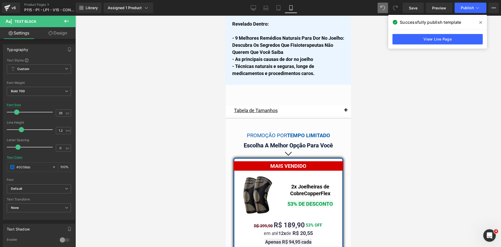
scroll to position [4545, 0]
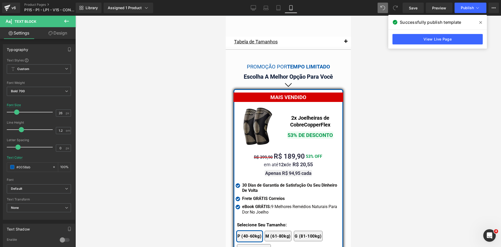
drag, startPoint x: 349, startPoint y: 23, endPoint x: 580, endPoint y: 194, distance: 287.2
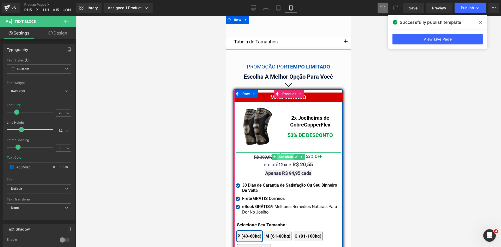
click at [285, 153] on span "Text Block" at bounding box center [285, 156] width 16 height 6
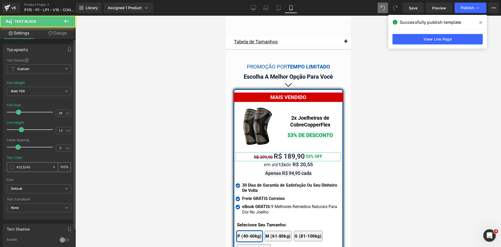
click at [35, 170] on div "#323246" at bounding box center [29, 166] width 45 height 9
click at [35, 166] on input "#323246" at bounding box center [32, 167] width 33 height 6
paste input "02122e"
type input "#02122e"
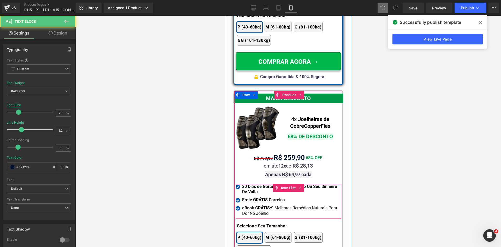
scroll to position [4962, 0]
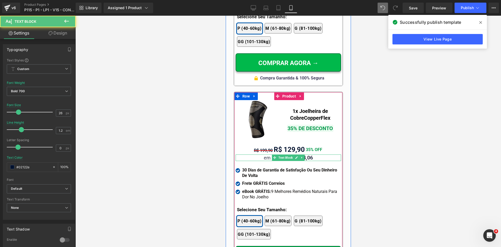
click at [281, 154] on span "Text Block" at bounding box center [285, 157] width 16 height 6
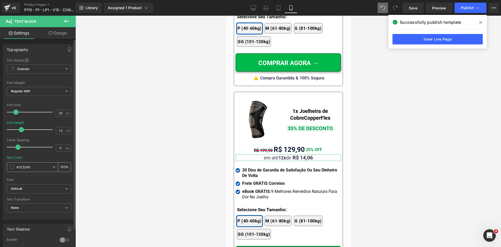
click at [32, 167] on input "#323246" at bounding box center [32, 167] width 33 height 6
paste input "02122e"
type input "#02122e"
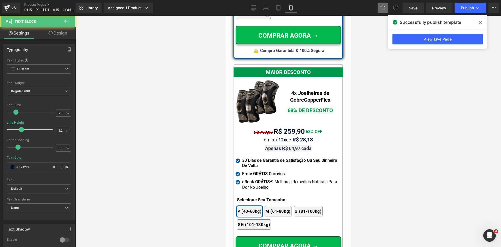
scroll to position [4597, 0]
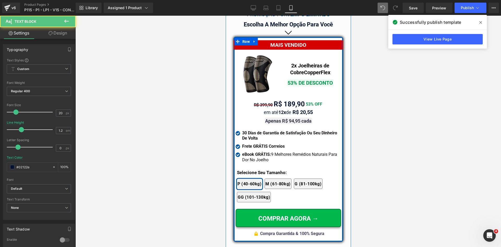
drag, startPoint x: 283, startPoint y: 94, endPoint x: 324, endPoint y: 165, distance: 82.2
click at [283, 118] on span "Text Block" at bounding box center [285, 121] width 16 height 6
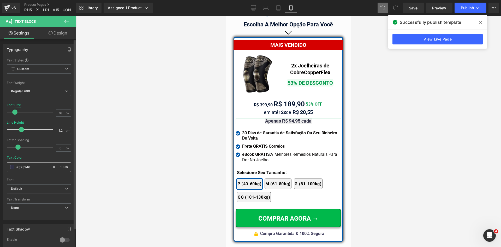
click at [35, 166] on input "#323246" at bounding box center [32, 167] width 33 height 6
paste input "02122e"
type input "#02122e"
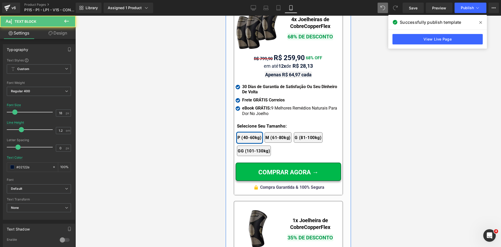
scroll to position [4936, 0]
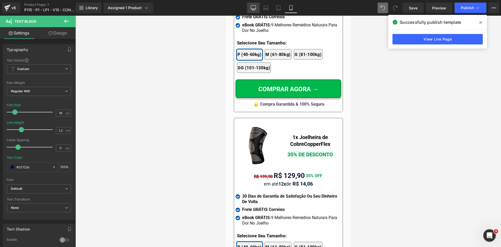
click at [253, 5] on link "Desktop" at bounding box center [253, 8] width 13 height 10
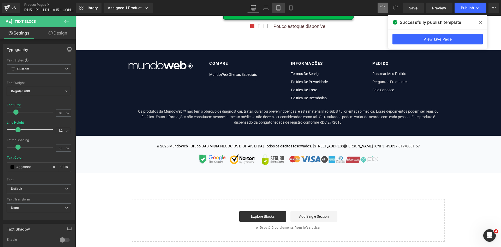
scroll to position [0, 0]
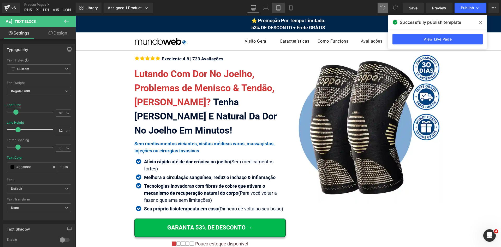
click at [277, 8] on icon at bounding box center [278, 7] width 5 height 5
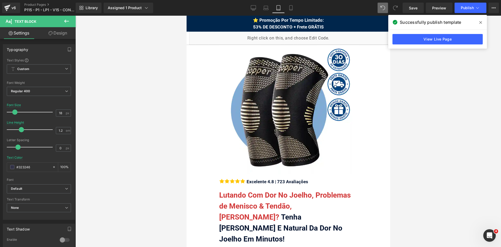
click at [479, 21] on span at bounding box center [481, 22] width 8 height 8
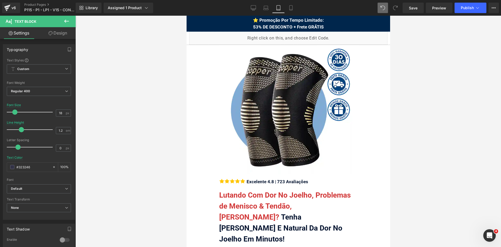
scroll to position [4686, 0]
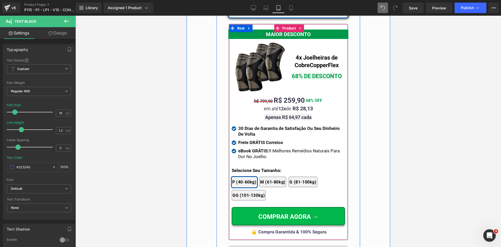
click at [283, 98] on span "Text Block" at bounding box center [281, 101] width 16 height 6
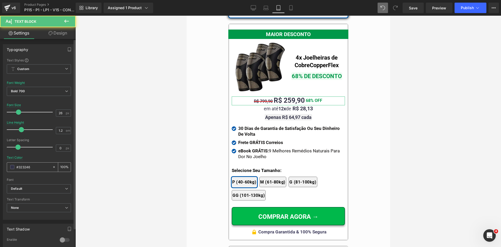
click at [34, 170] on div "#323246" at bounding box center [29, 166] width 45 height 9
click at [34, 168] on input "#323246" at bounding box center [32, 167] width 33 height 6
paste input "02122e"
drag, startPoint x: 453, startPoint y: 128, endPoint x: 267, endPoint y: 111, distance: 186.8
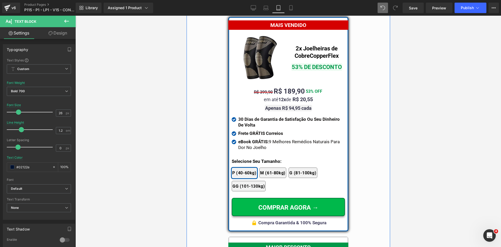
scroll to position [4451, 0]
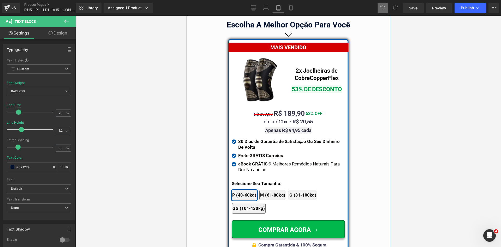
type input "#02122e"
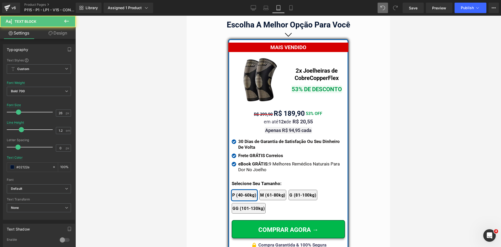
click at [284, 118] on span "Text Block" at bounding box center [281, 121] width 16 height 6
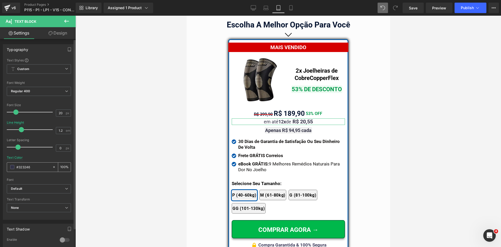
click at [37, 166] on input "#323246" at bounding box center [32, 167] width 33 height 6
paste input "02122e"
type input "#02122e"
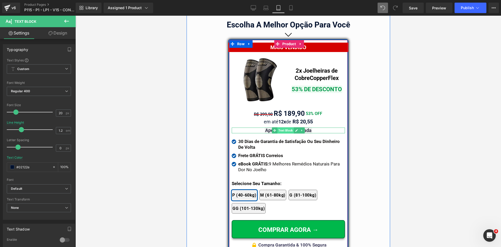
click at [279, 127] on span "Text Block" at bounding box center [285, 130] width 16 height 6
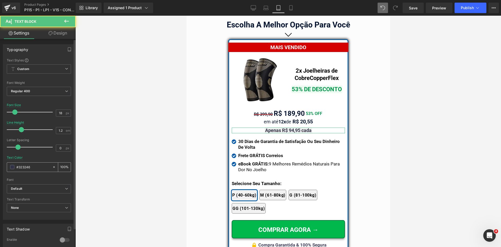
click at [29, 166] on input "#323246" at bounding box center [32, 167] width 33 height 6
paste input "02122e"
type input "#02122e"
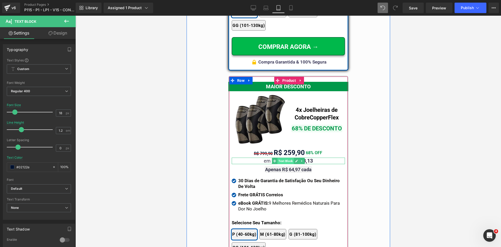
click at [281, 158] on span "Text Block" at bounding box center [285, 161] width 16 height 6
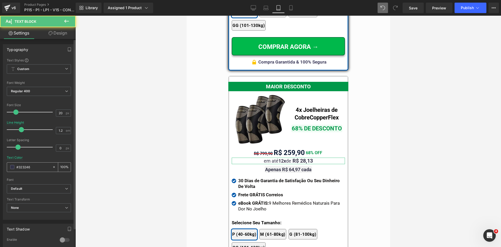
click at [30, 165] on input "#323246" at bounding box center [32, 167] width 33 height 6
paste input "02122e"
type input "#02122e"
click at [280, 166] on span "Text Block" at bounding box center [281, 169] width 16 height 6
click at [27, 166] on input "#323246" at bounding box center [32, 167] width 33 height 6
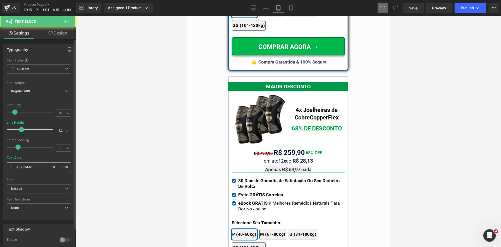
paste input "#02122e"
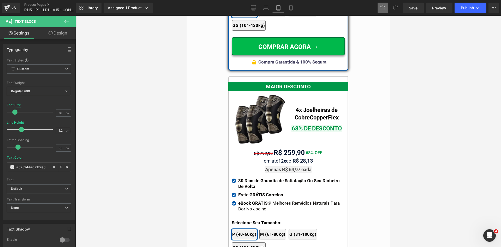
paste input "02122e"
type input "#02122e"
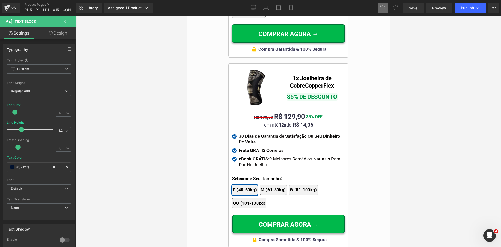
scroll to position [4869, 0]
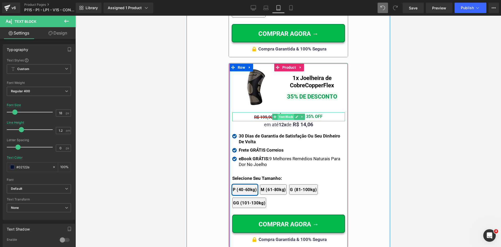
click at [282, 114] on span "Text Block" at bounding box center [285, 117] width 16 height 6
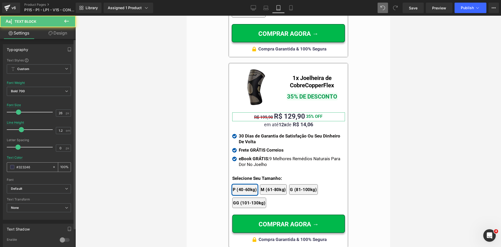
click at [35, 167] on input "#323246" at bounding box center [32, 167] width 33 height 6
paste input "02122e"
type input "#02122e"
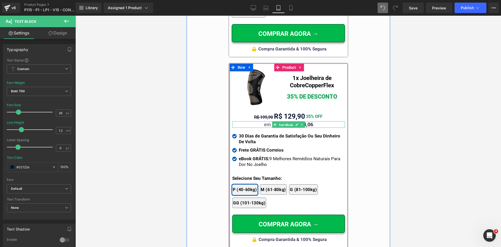
click at [280, 122] on span "Text Block" at bounding box center [285, 125] width 16 height 6
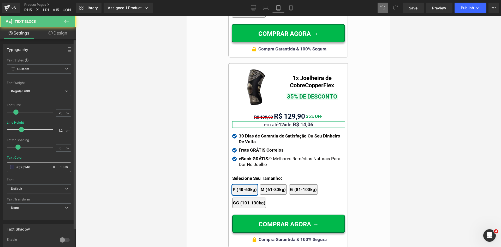
click at [32, 166] on input "#323246" at bounding box center [32, 167] width 33 height 6
paste input "02122e"
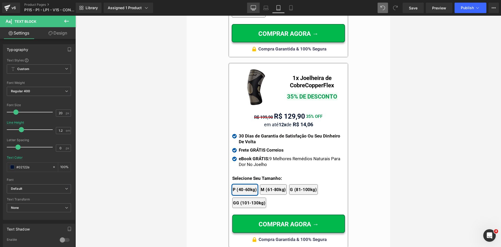
type input "#02122e"
click at [251, 8] on link "Desktop" at bounding box center [253, 8] width 13 height 10
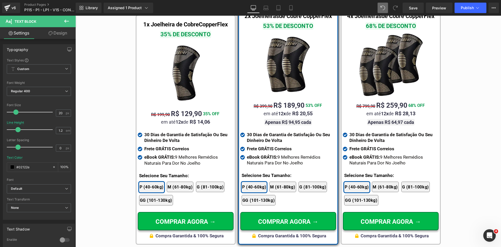
scroll to position [3109, 0]
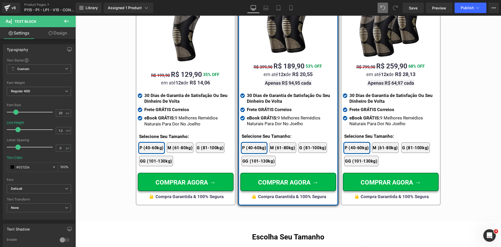
click at [282, 63] on span "Text Block" at bounding box center [277, 66] width 16 height 6
click at [27, 167] on input "#323246" at bounding box center [32, 167] width 33 height 6
paste input "#02122e"
paste input "02122e"
type input "#02122e"
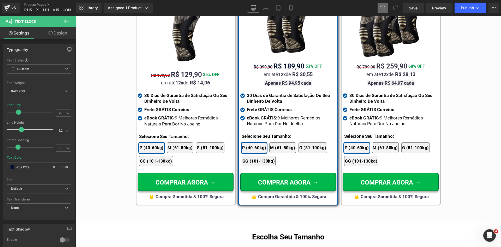
drag, startPoint x: 348, startPoint y: 110, endPoint x: 342, endPoint y: 73, distance: 37.6
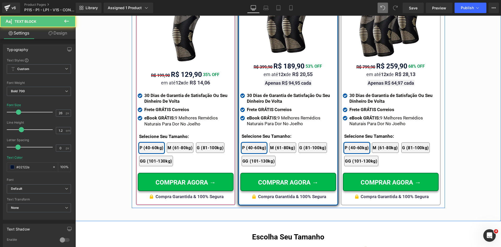
click at [180, 79] on div "em até 12x de R$ 14,06 Text Block" at bounding box center [186, 82] width 96 height 7
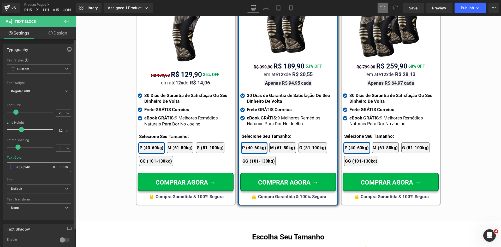
click at [43, 169] on input "#323246" at bounding box center [32, 167] width 33 height 6
paste input "02122e"
type input "#02122e"
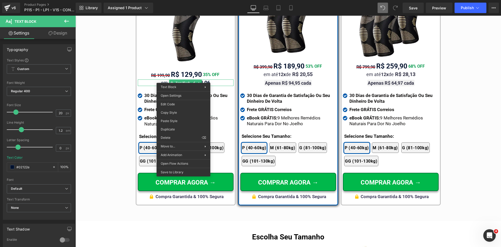
drag, startPoint x: 242, startPoint y: 127, endPoint x: 175, endPoint y: 108, distance: 69.6
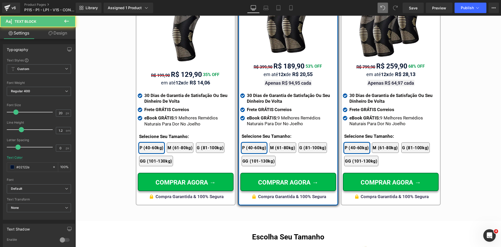
click at [282, 80] on span "Text Block" at bounding box center [285, 83] width 16 height 6
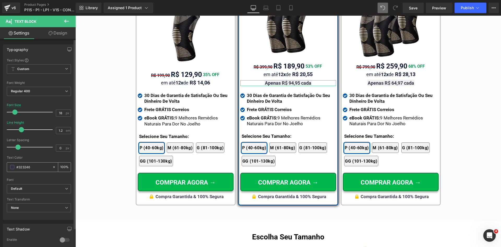
click at [32, 168] on input "#323246" at bounding box center [32, 167] width 33 height 6
paste input "02122e"
type input "#02122e"
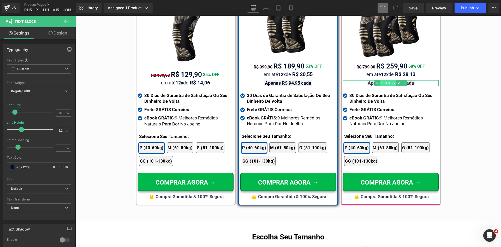
click at [387, 80] on span "Text Block" at bounding box center [388, 83] width 16 height 6
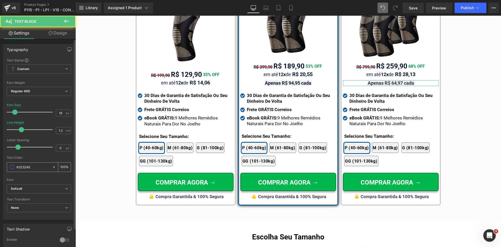
click at [21, 170] on div "#323246" at bounding box center [29, 166] width 45 height 9
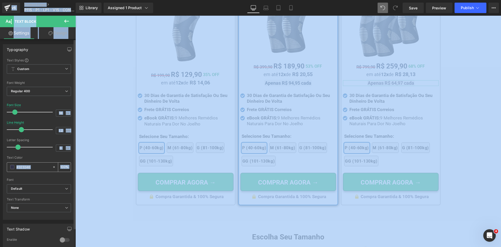
click at [26, 169] on input "#323246" at bounding box center [32, 167] width 33 height 6
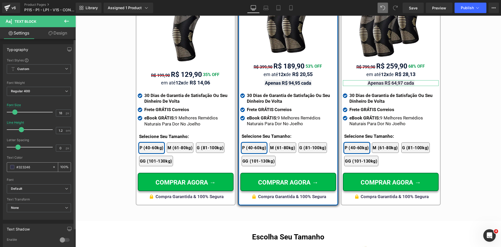
paste input "02122e"
type input "#02122e"
click at [265, 8] on icon at bounding box center [265, 7] width 5 height 5
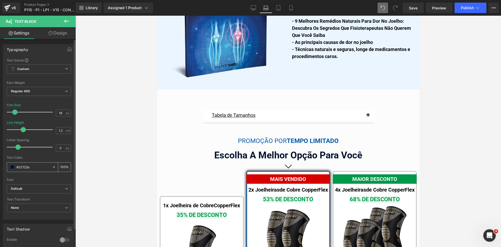
scroll to position [3323, 0]
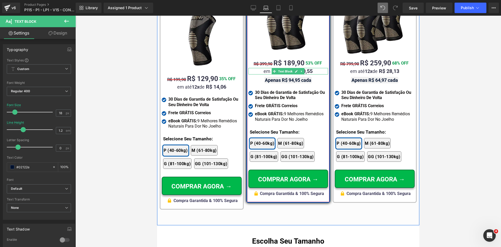
click at [285, 77] on span "Text Block" at bounding box center [293, 80] width 16 height 6
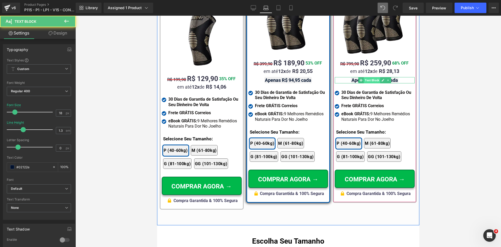
click at [371, 78] on span "Text Block" at bounding box center [372, 80] width 16 height 6
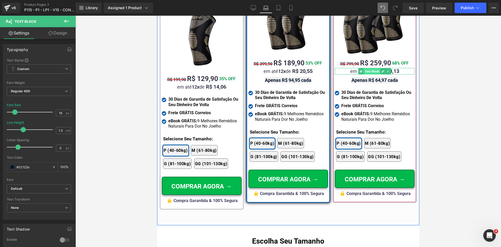
click at [367, 69] on span "Text Block" at bounding box center [372, 71] width 16 height 6
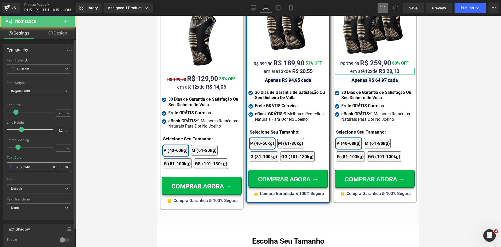
click at [26, 171] on div "#323246" at bounding box center [29, 166] width 45 height 9
click at [25, 168] on input "#323246" at bounding box center [32, 167] width 33 height 6
paste input "02122e"
type input "#02122e"
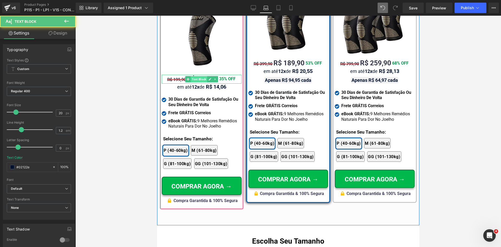
click at [199, 76] on span "Text Block" at bounding box center [199, 79] width 16 height 6
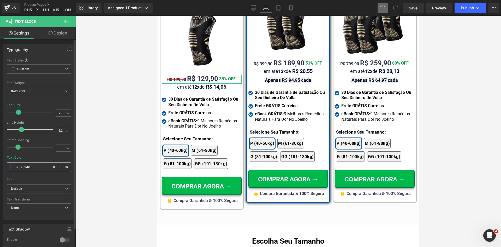
click at [30, 169] on input "#323246" at bounding box center [32, 167] width 33 height 6
paste input "02122e"
type input "#02122e"
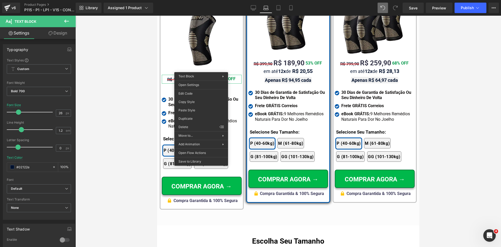
drag, startPoint x: 337, startPoint y: 118, endPoint x: 212, endPoint y: 91, distance: 127.5
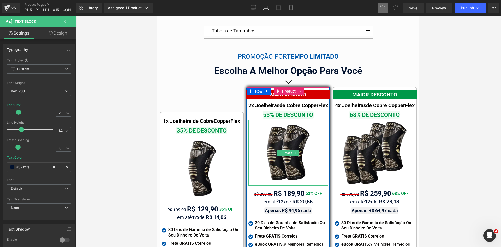
scroll to position [3193, 0]
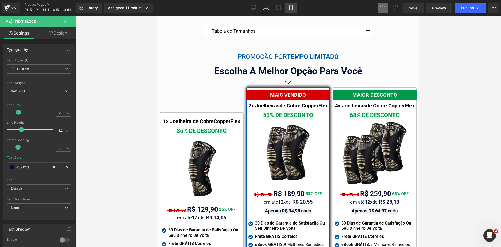
drag, startPoint x: 68, startPoint y: 10, endPoint x: 293, endPoint y: 11, distance: 224.4
click at [293, 11] on link "Mobile" at bounding box center [291, 8] width 13 height 10
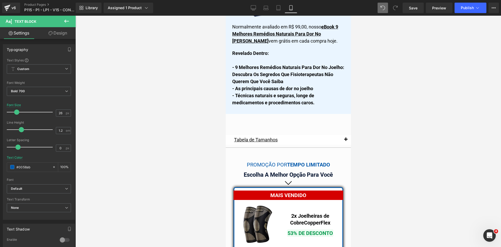
scroll to position [4513, 0]
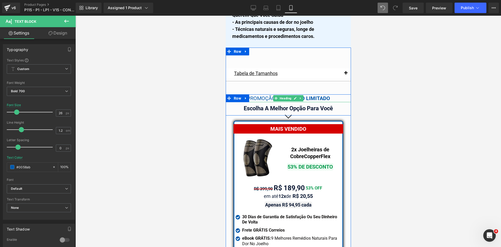
click at [257, 95] on span "PROMOÇÃO POR" at bounding box center [267, 98] width 40 height 6
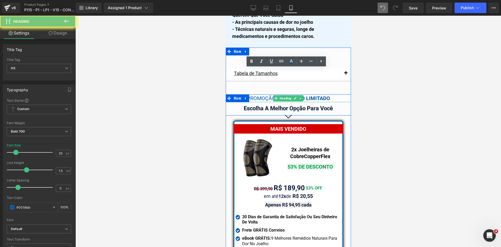
click at [257, 95] on span "PROMOÇÃO POR" at bounding box center [267, 98] width 40 height 6
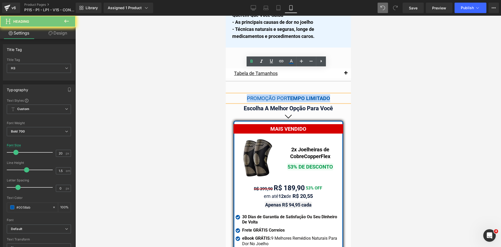
click at [257, 95] on span "PROMOÇÃO POR" at bounding box center [267, 98] width 40 height 6
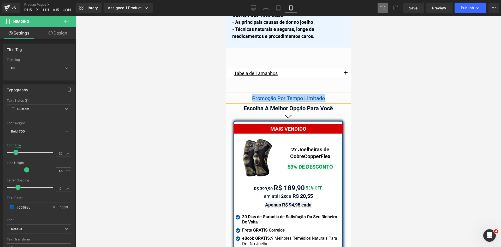
click at [290, 95] on span "Promoção Por Tempo Limitado" at bounding box center [288, 98] width 73 height 6
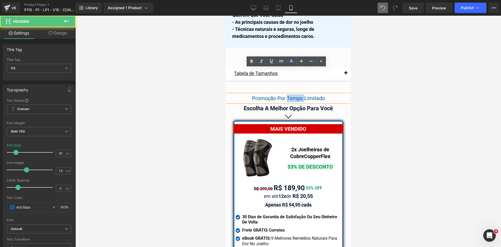
click at [290, 95] on span "Promoção Por Tempo Limitado" at bounding box center [288, 98] width 73 height 6
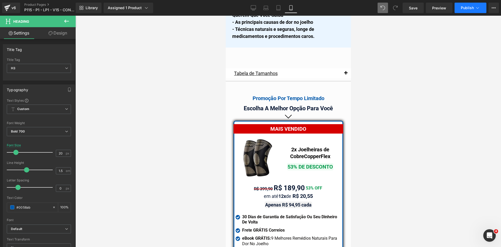
click at [467, 6] on span "Publish" at bounding box center [467, 8] width 13 height 4
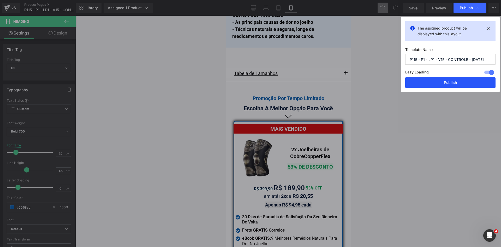
click at [448, 81] on button "Publish" at bounding box center [450, 82] width 90 height 10
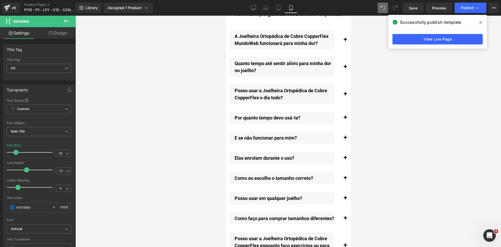
scroll to position [5739, 0]
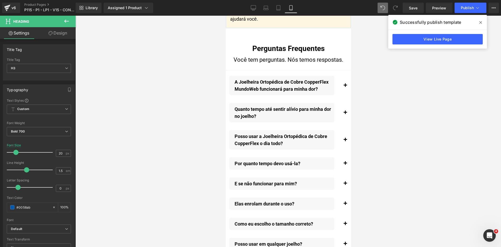
drag, startPoint x: 349, startPoint y: 182, endPoint x: 577, endPoint y: 235, distance: 234.1
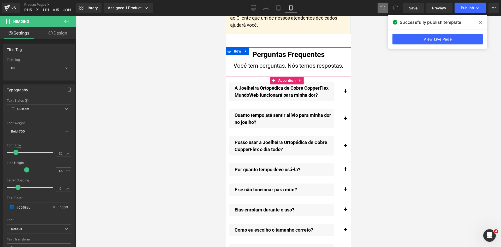
scroll to position [5713, 0]
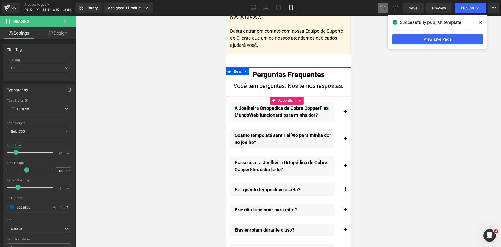
click at [342, 99] on button "button" at bounding box center [345, 111] width 10 height 25
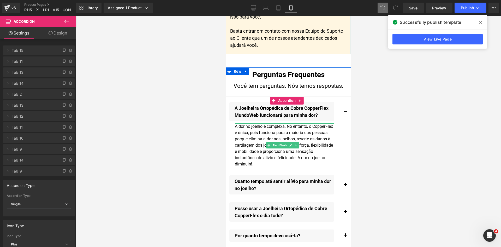
click at [285, 123] on div "A dor no joelho é complexa. No entanto, o CopperFlex é única, pois funciona par…" at bounding box center [284, 145] width 99 height 44
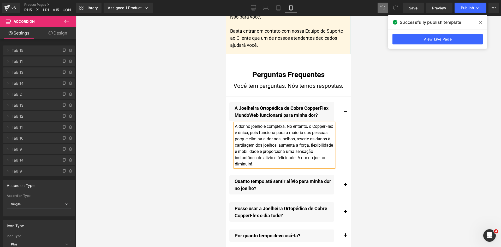
click at [285, 123] on div "A dor no joelho é complexa. No entanto, o CopperFlex é única, pois funciona par…" at bounding box center [284, 145] width 99 height 44
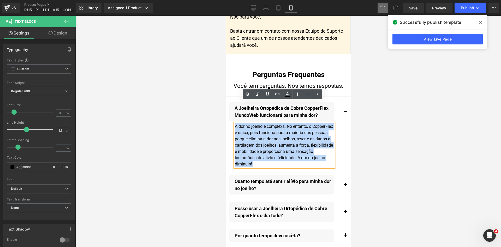
copy div "A dor no joelho é complexa. No entanto, o CopperFlex é única, pois funciona par…"
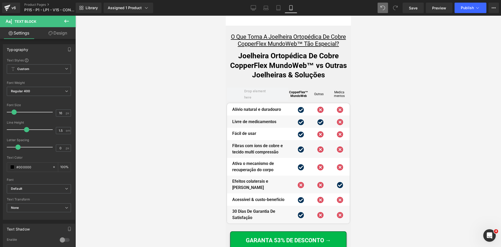
scroll to position [2829, 0]
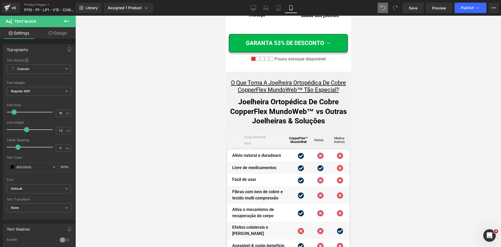
drag, startPoint x: 349, startPoint y: 219, endPoint x: 579, endPoint y: 137, distance: 244.0
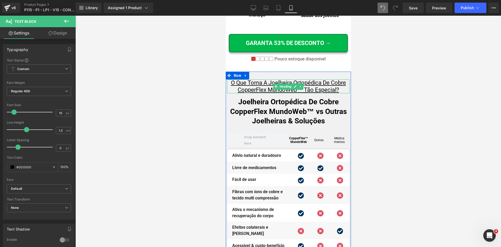
click at [264, 79] on u "O Que Torna A Joelheira Ortopédica De Cobre CopperFlex MundoWeb™ Tão Especial?" at bounding box center [288, 85] width 115 height 13
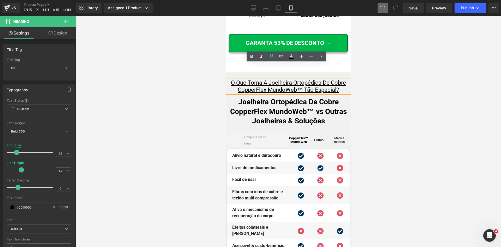
click at [249, 79] on u "O Que Torna A Joelheira Ortopédica De Cobre CopperFlex MundoWeb™ Tão Especial?" at bounding box center [288, 85] width 115 height 13
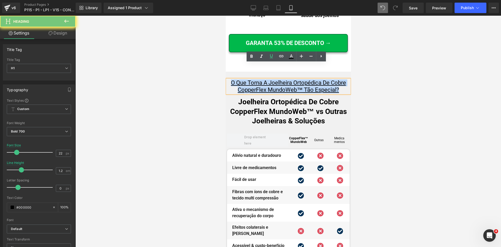
click at [249, 79] on u "O Que Torna A Joelheira Ortopédica De Cobre CopperFlex MundoWeb™ Tão Especial?" at bounding box center [288, 85] width 115 height 13
copy u "O Que Torna A Joelheira Ortopédica De Cobre CopperFlex MundoWeb™ Tão Especial?"
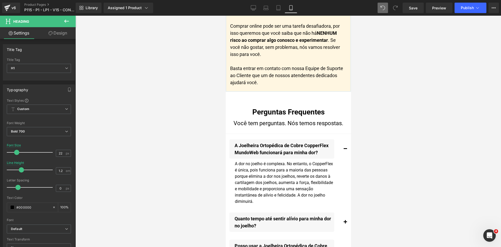
scroll to position [5708, 0]
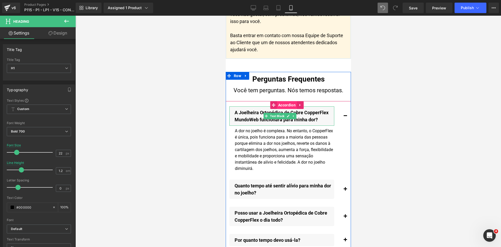
click at [285, 101] on span "Accordion" at bounding box center [287, 105] width 20 height 8
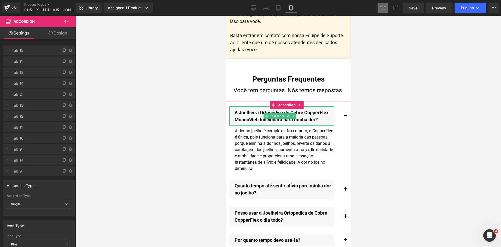
click at [62, 50] on icon at bounding box center [64, 50] width 4 height 4
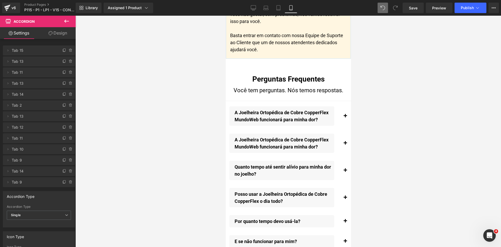
click at [244, 109] on p "A Joelheira Ortopédica de Cobre CopperFlex MundoWeb funcionará para minha dor?" at bounding box center [284, 116] width 100 height 14
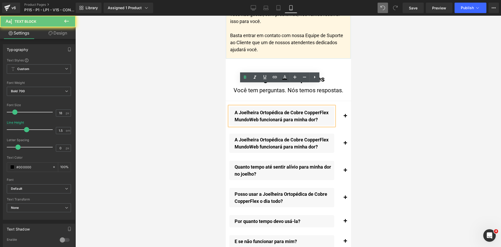
click at [244, 109] on p "A Joelheira Ortopédica de Cobre CopperFlex MundoWeb funcionará para minha dor?" at bounding box center [284, 116] width 100 height 14
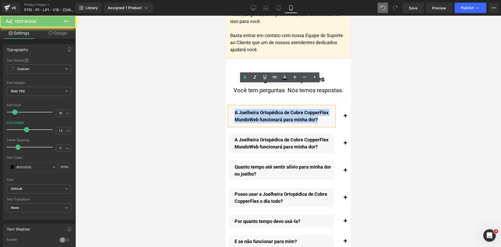
click at [244, 109] on p "A Joelheira Ortopédica de Cobre CopperFlex MundoWeb funcionará para minha dor?" at bounding box center [284, 116] width 100 height 14
